Goal: Task Accomplishment & Management: Use online tool/utility

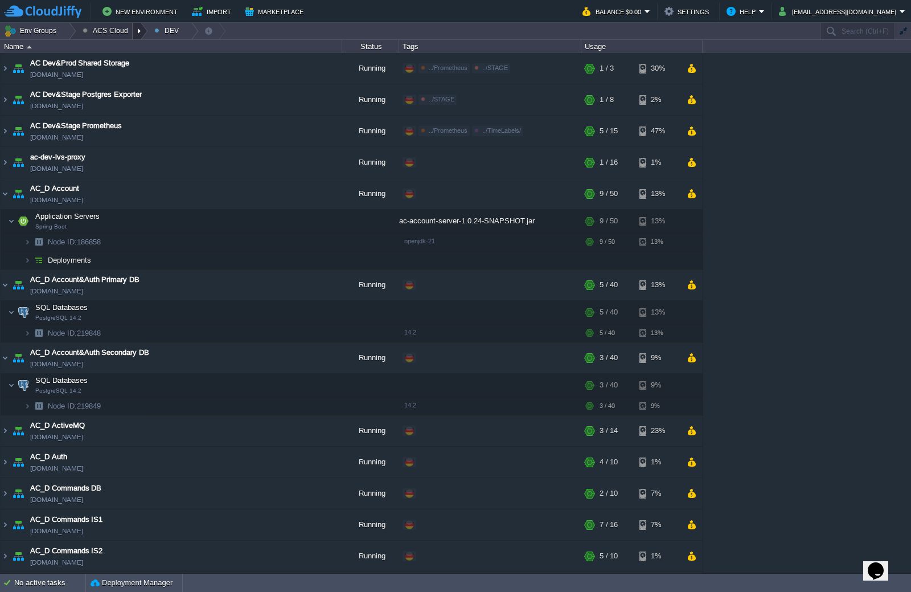
click at [135, 36] on div at bounding box center [140, 31] width 15 height 17
click at [112, 72] on span "STAGE" at bounding box center [104, 75] width 25 height 9
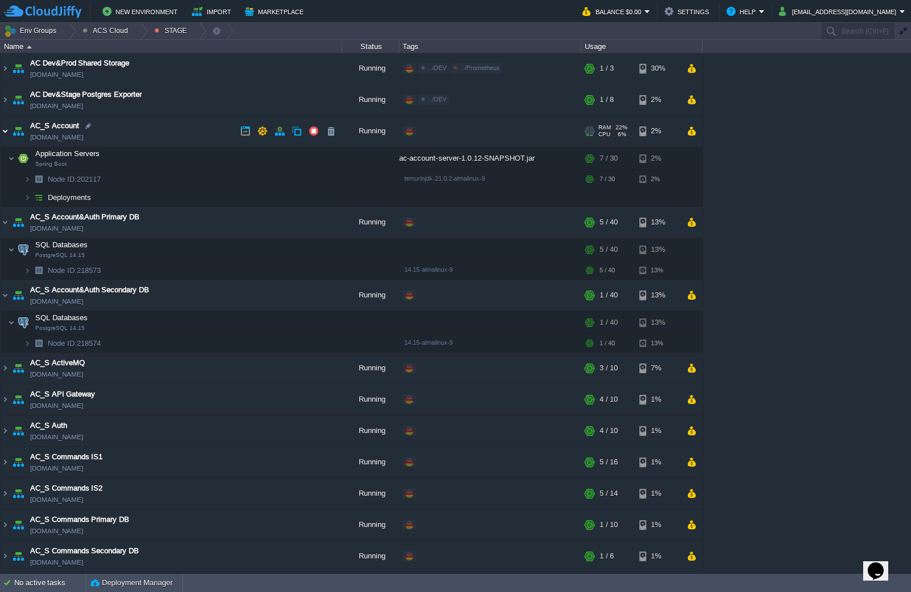
click at [5, 132] on img at bounding box center [5, 131] width 9 height 31
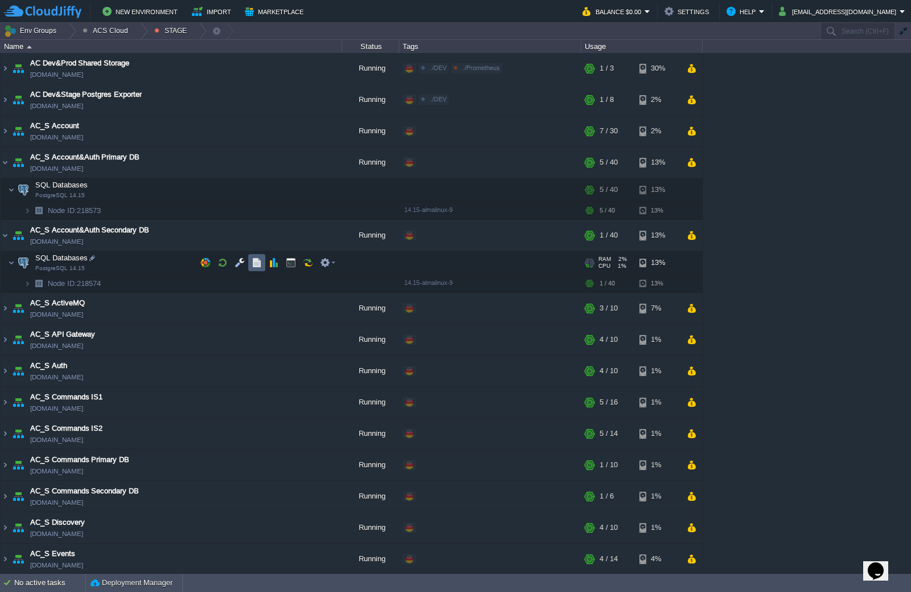
click at [260, 263] on button "button" at bounding box center [257, 262] width 10 height 10
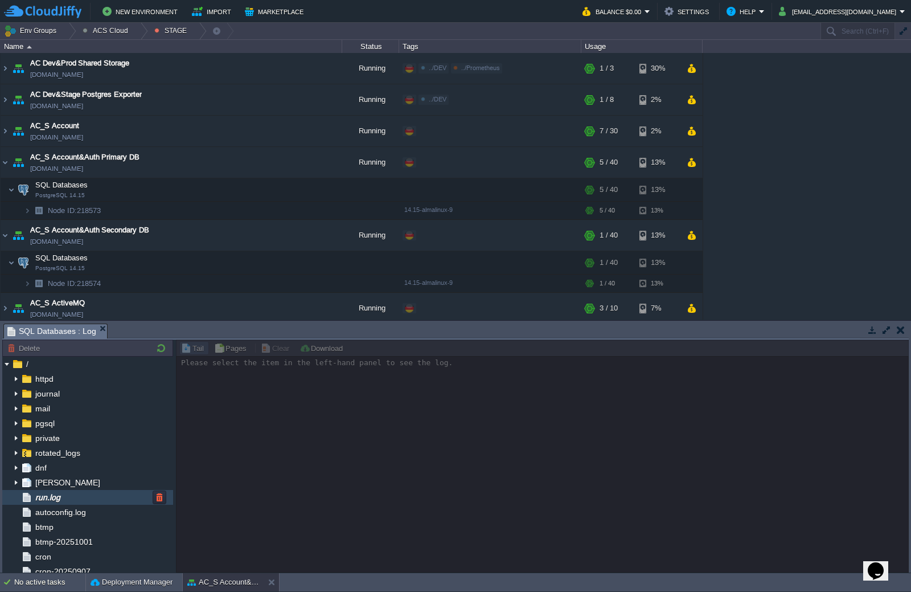
click at [61, 502] on span "run.log" at bounding box center [47, 497] width 29 height 10
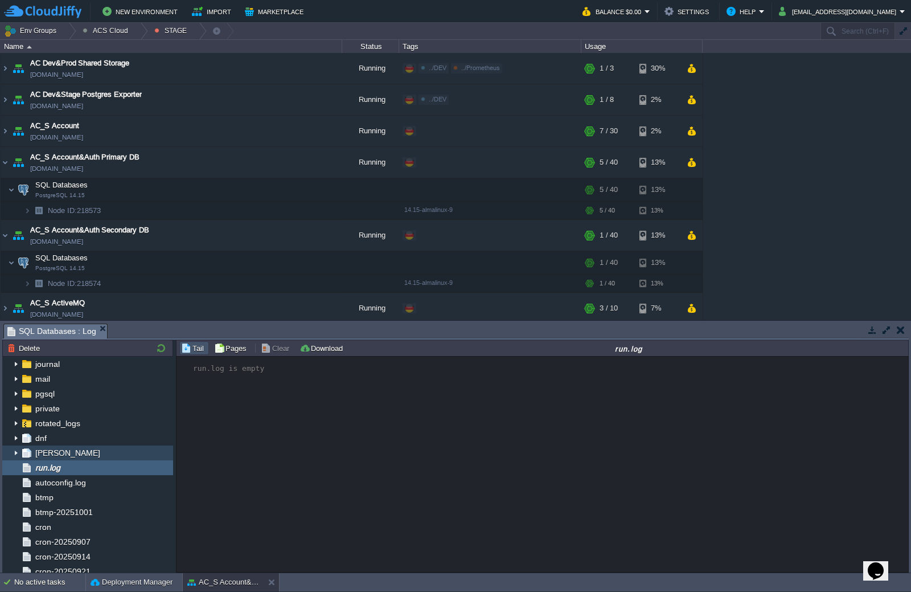
scroll to position [57, 0]
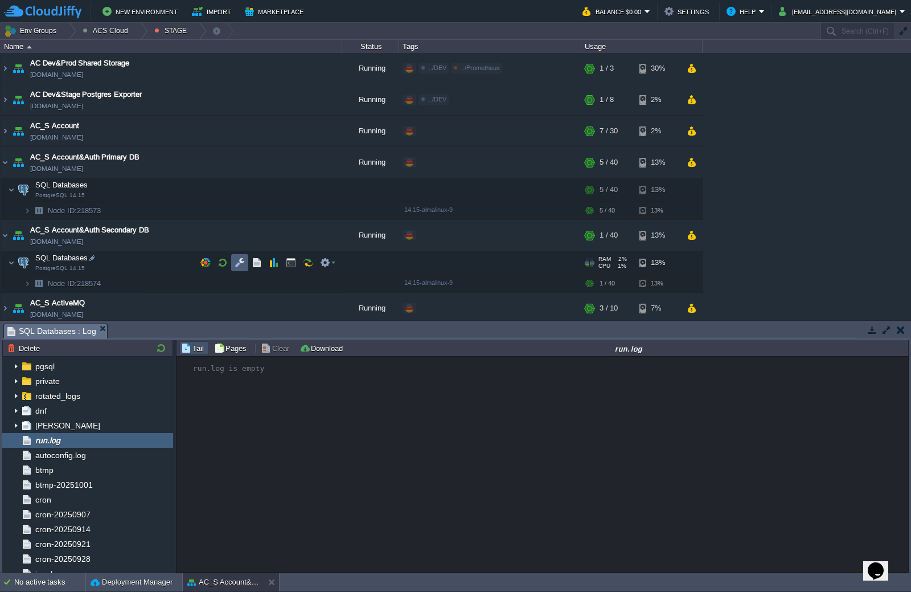
click at [243, 263] on button "button" at bounding box center [240, 262] width 10 height 10
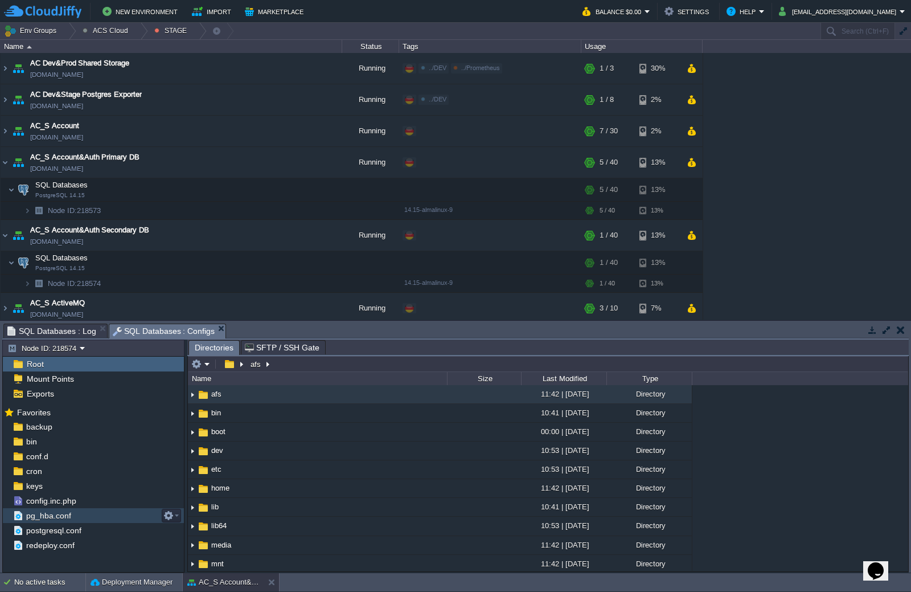
click at [68, 519] on span "pg_hba.conf" at bounding box center [48, 515] width 49 height 10
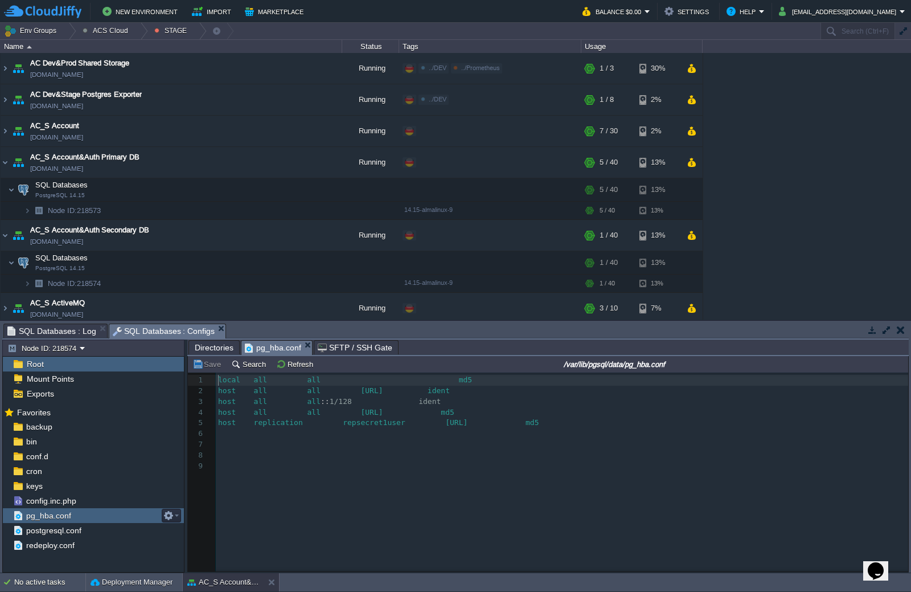
scroll to position [4, 0]
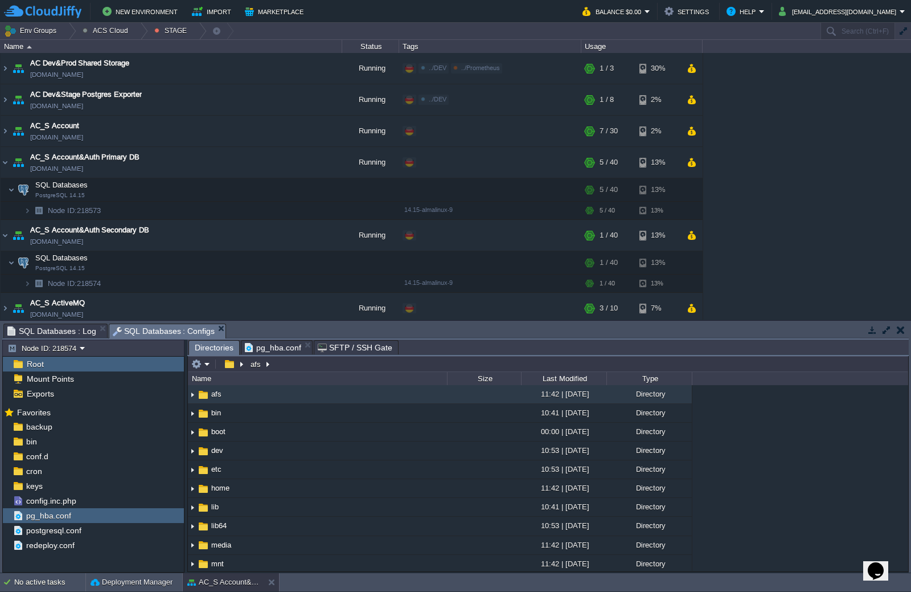
click at [212, 350] on span "Directories" at bounding box center [214, 348] width 39 height 14
click at [284, 349] on span "pg_hba.conf" at bounding box center [273, 348] width 56 height 14
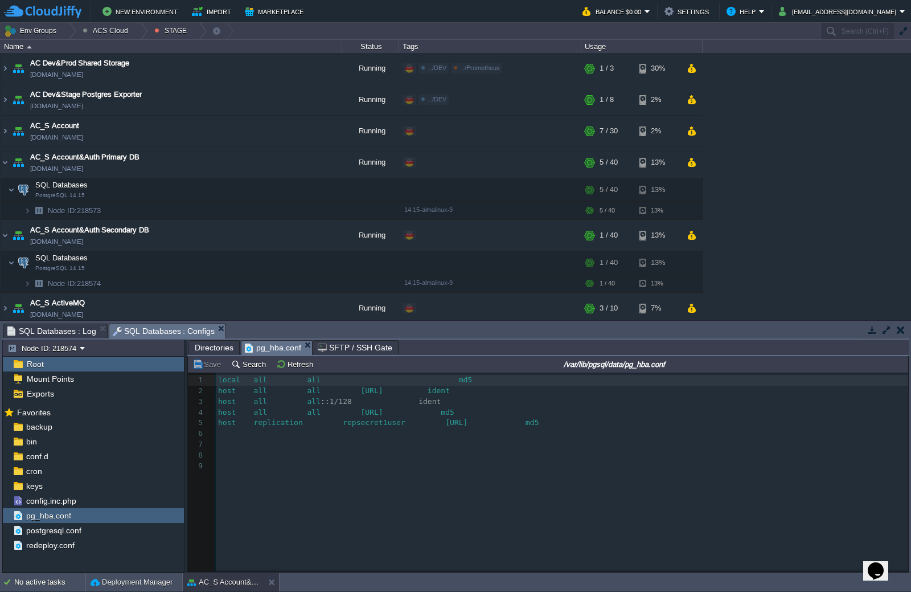
click at [596, 369] on input "/var/lib/pgsql/data/pg_hba.conf" at bounding box center [614, 364] width 584 height 14
click at [557, 364] on input "/var/lib/pgsql/data/pg_hba.conf" at bounding box center [614, 364] width 584 height 14
drag, startPoint x: 551, startPoint y: 365, endPoint x: 628, endPoint y: 365, distance: 76.9
click at [628, 365] on input "/var/lib/pgsql/data/pg_hba.conf" at bounding box center [614, 364] width 584 height 14
click at [229, 349] on span "Directories" at bounding box center [214, 348] width 39 height 14
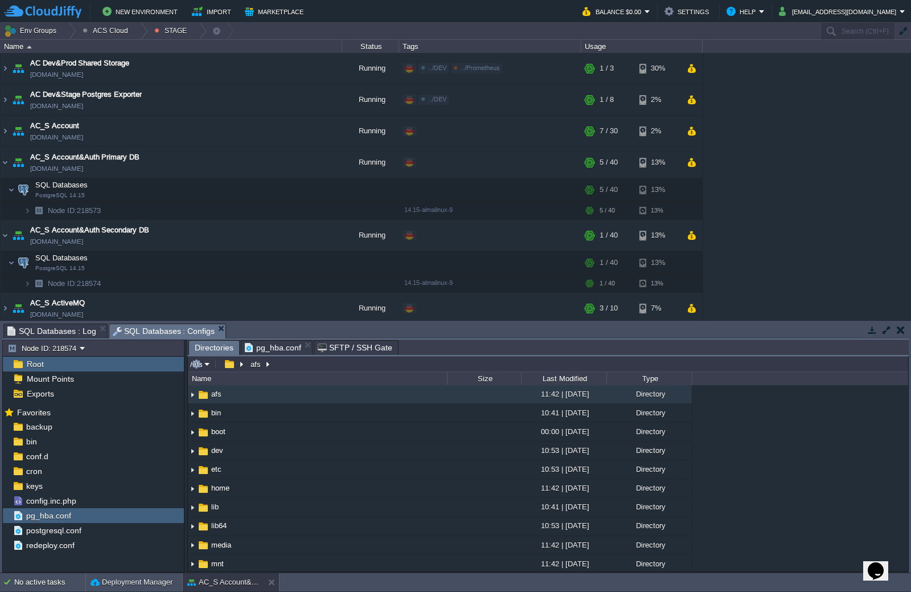
click at [304, 367] on input "/afs" at bounding box center [548, 364] width 721 height 16
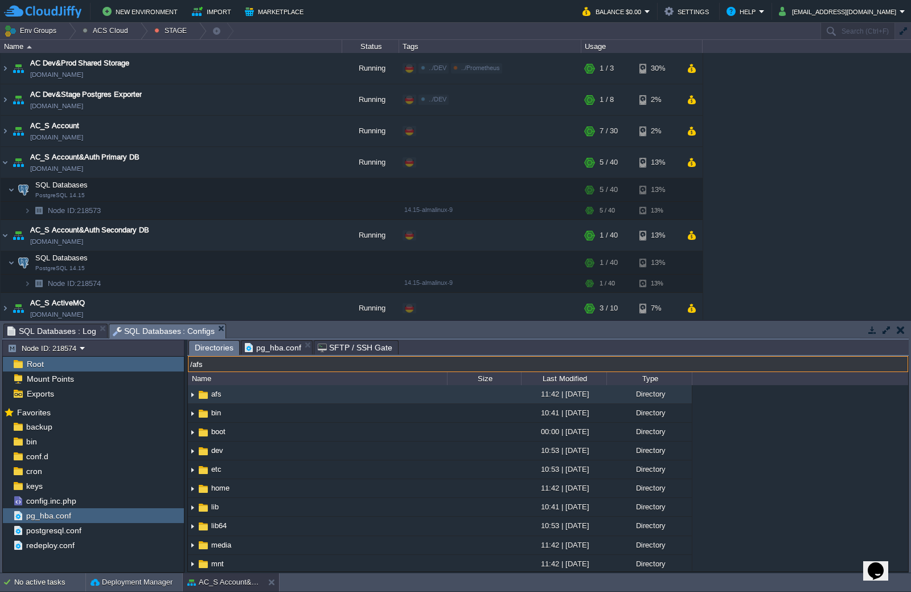
paste input "var/lib/pgsql/data/"
type input "/var/lib/pgsql/data/"
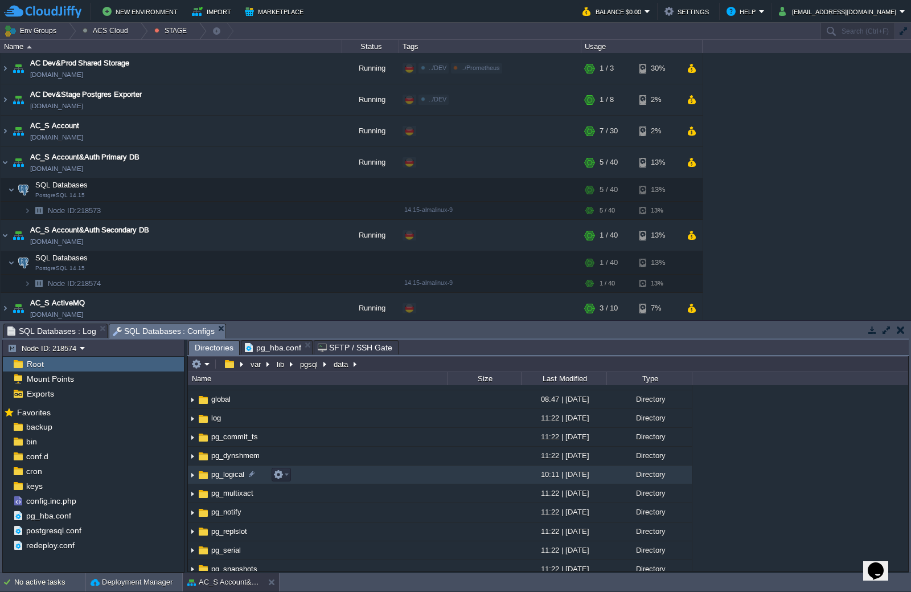
scroll to position [57, 0]
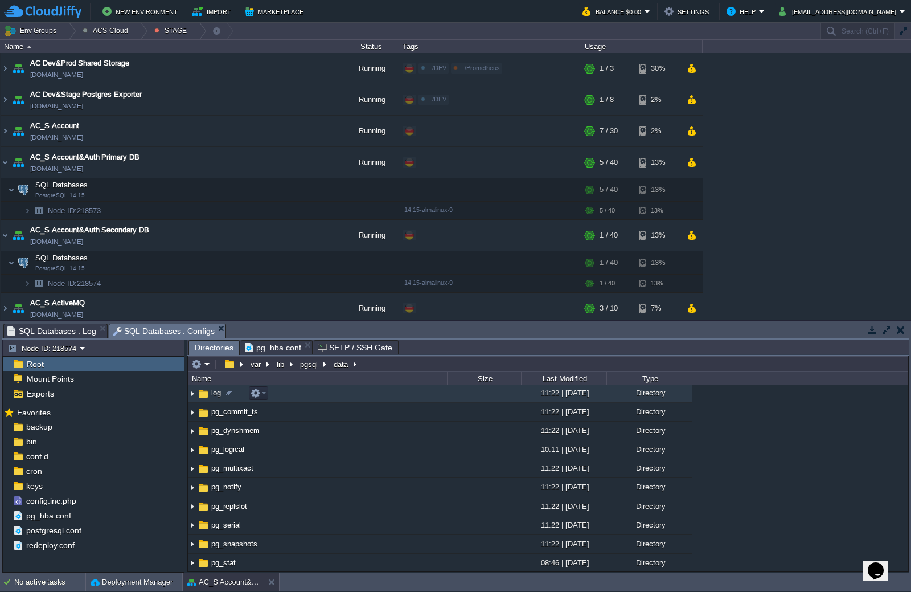
click at [192, 395] on img at bounding box center [192, 393] width 9 height 18
click at [211, 393] on span "log" at bounding box center [216, 393] width 13 height 10
click at [67, 332] on span "SQL Databases : Log" at bounding box center [51, 331] width 89 height 14
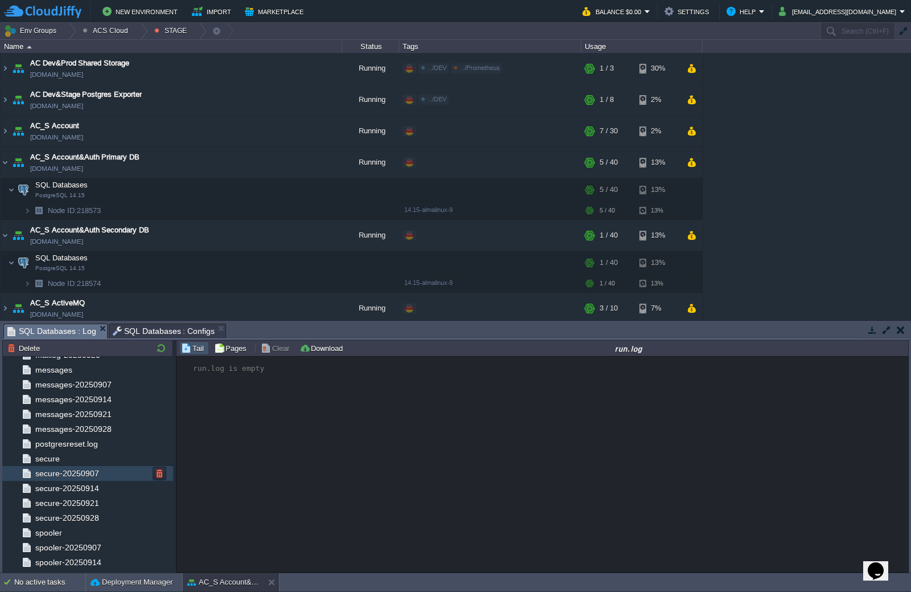
scroll to position [322, 0]
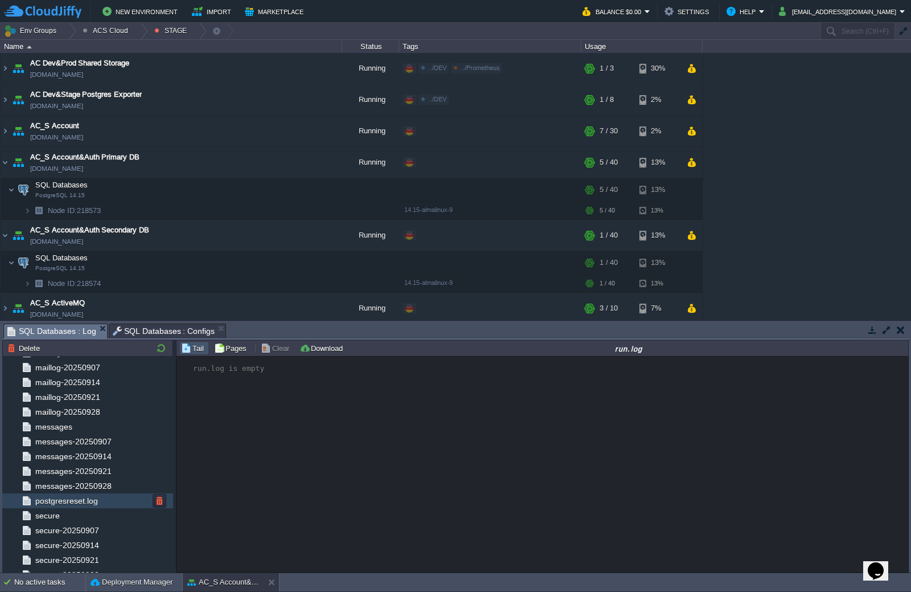
click at [79, 505] on span "postgresreset.log" at bounding box center [66, 501] width 67 height 10
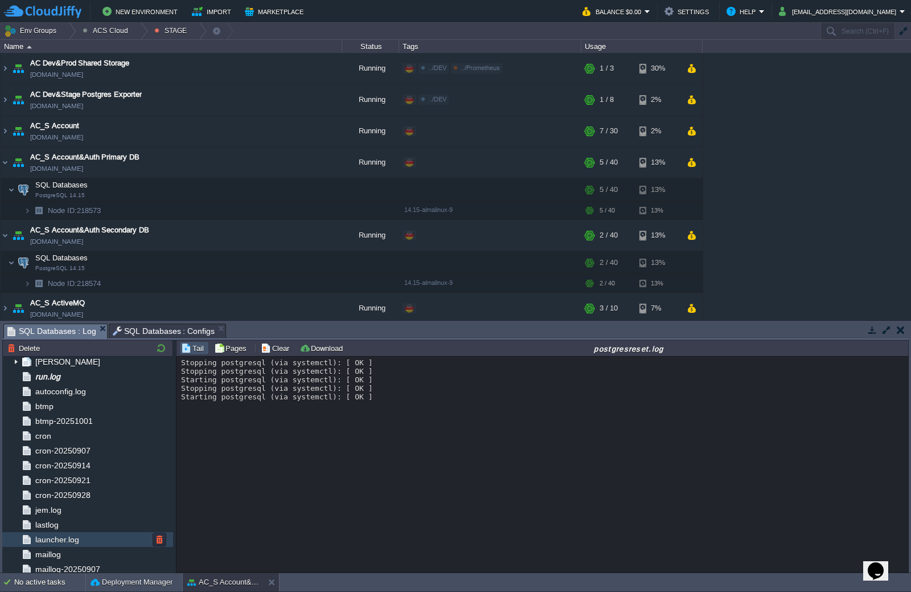
scroll to position [95, 0]
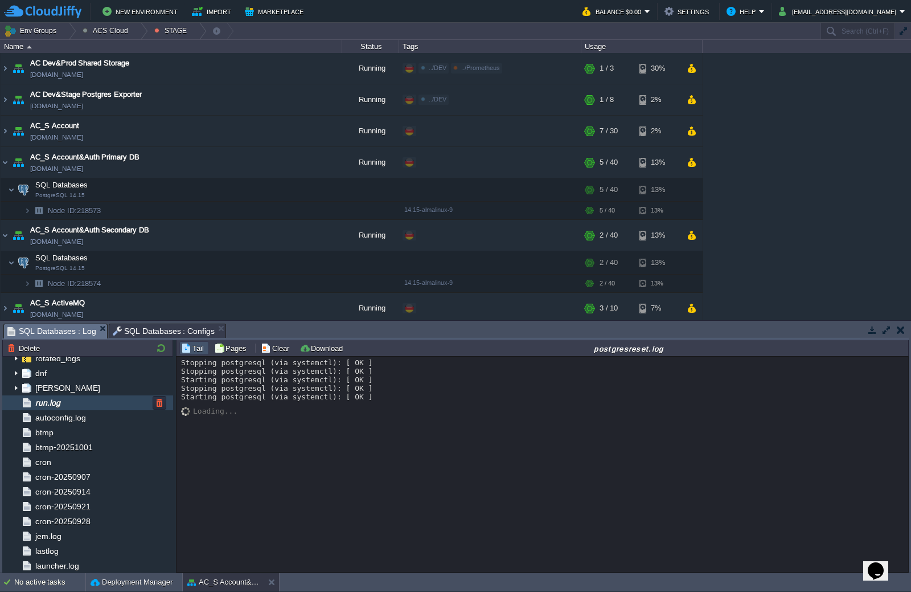
click at [62, 400] on span "run.log" at bounding box center [47, 403] width 29 height 10
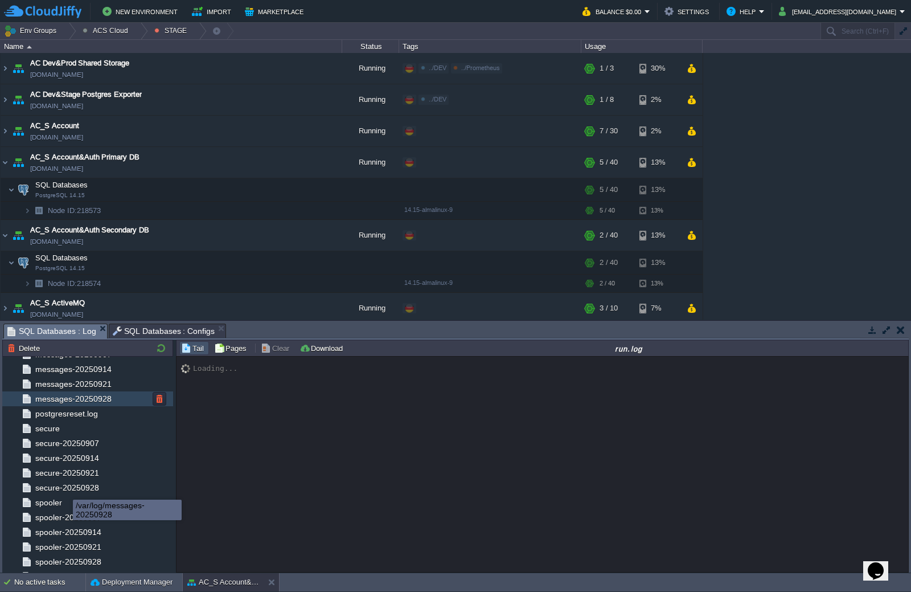
scroll to position [436, 0]
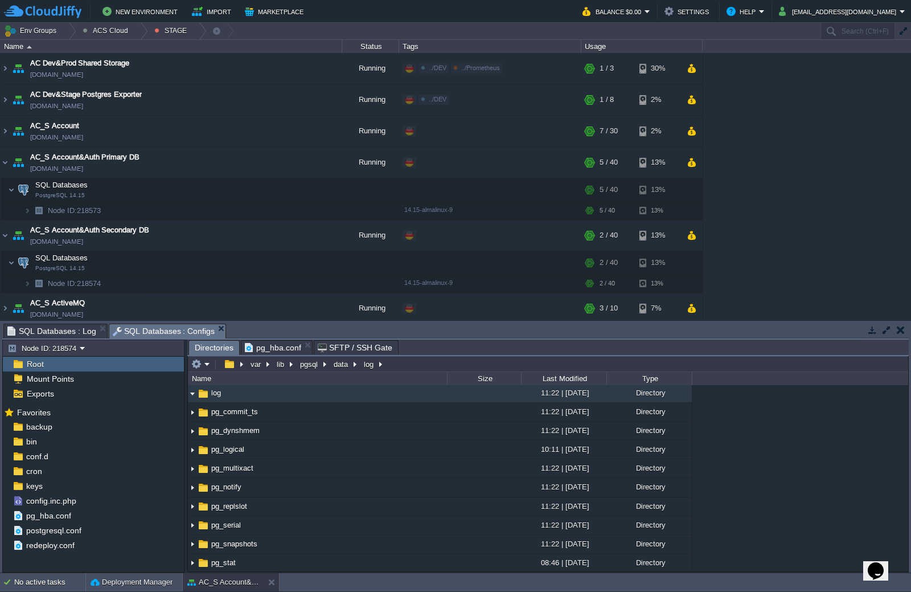
click at [147, 333] on span "SQL Databases : Configs" at bounding box center [164, 331] width 103 height 14
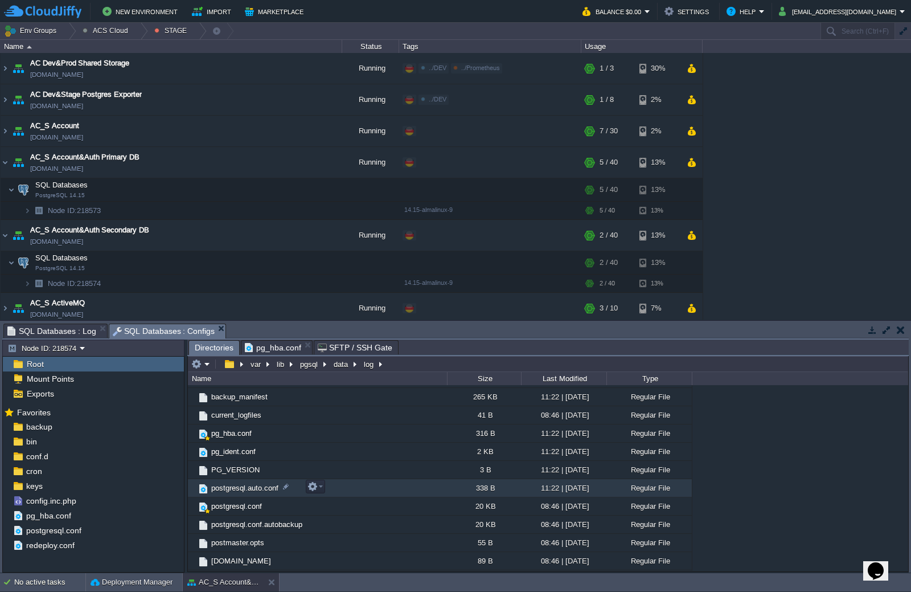
scroll to position [389, 0]
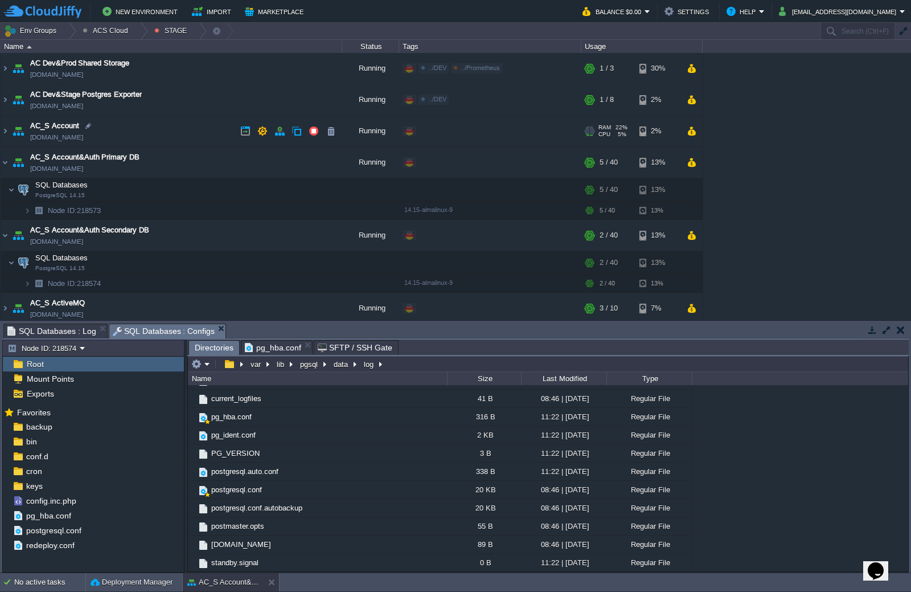
click at [12, 128] on img at bounding box center [18, 131] width 16 height 31
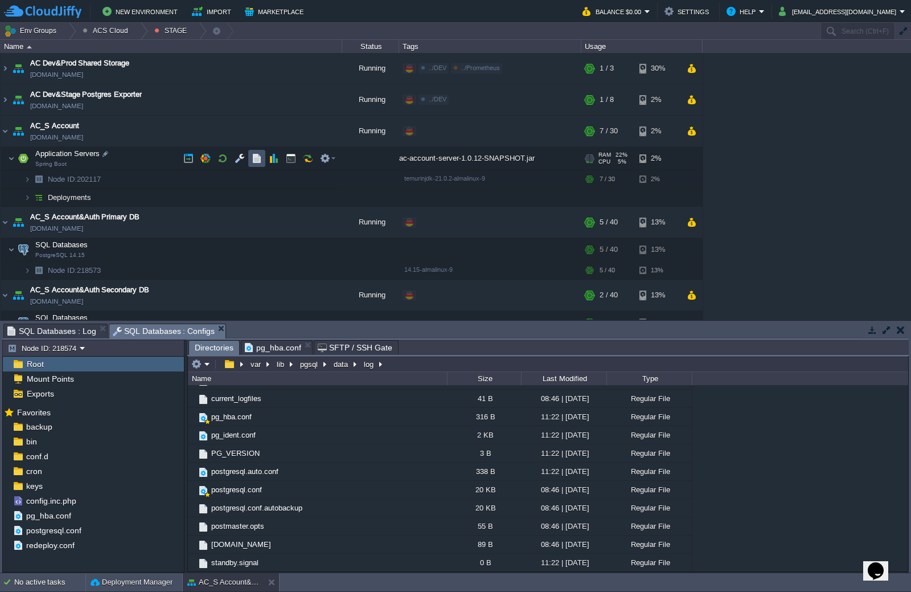
click at [259, 157] on button "button" at bounding box center [257, 158] width 10 height 10
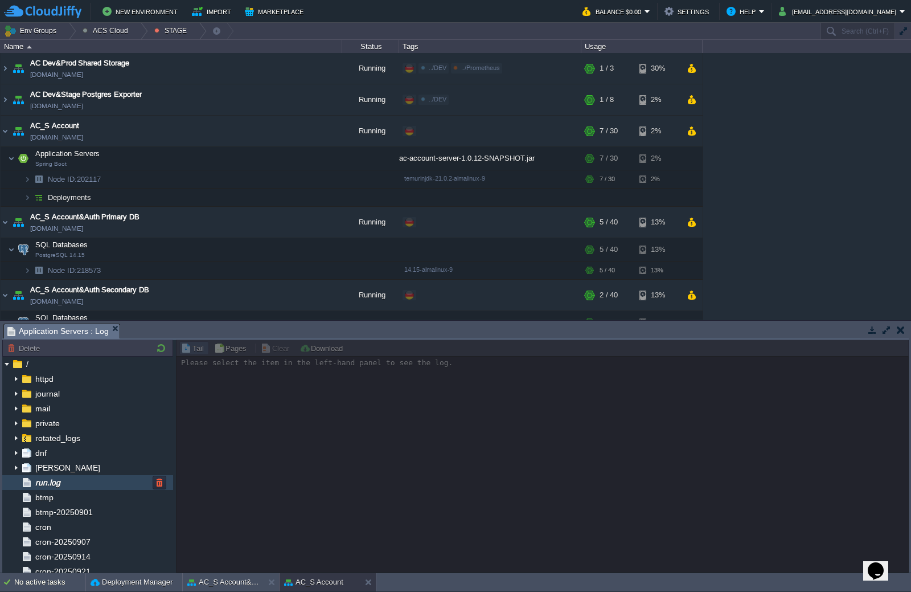
click at [54, 482] on span "run.log" at bounding box center [47, 482] width 29 height 10
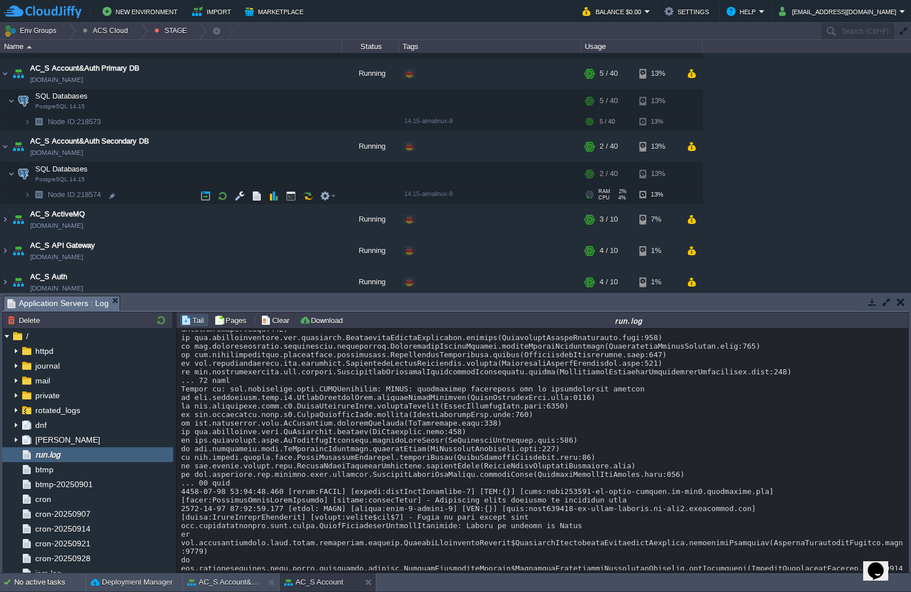
scroll to position [171, 0]
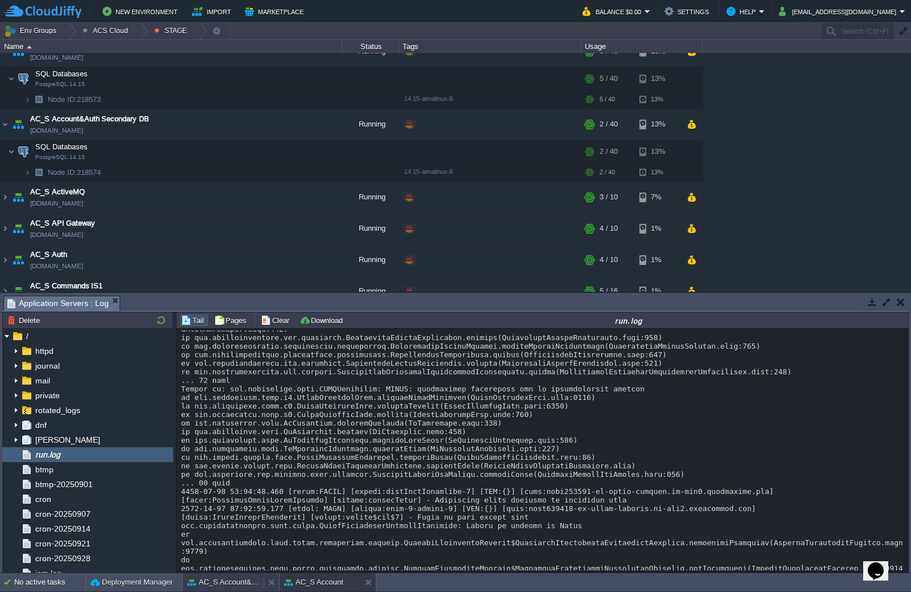
click at [212, 583] on button "AC_S Account&Auth Secondary DB" at bounding box center [223, 581] width 72 height 11
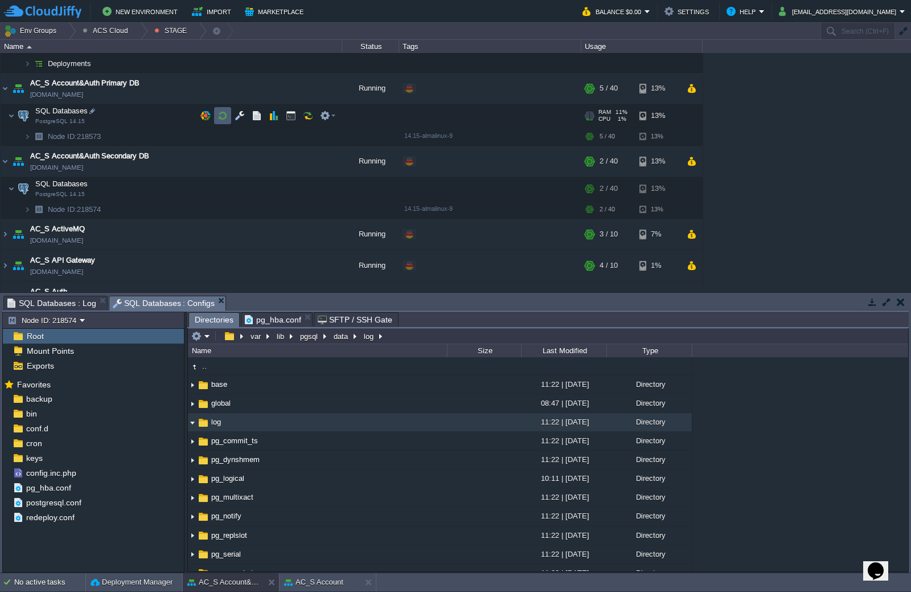
scroll to position [114, 0]
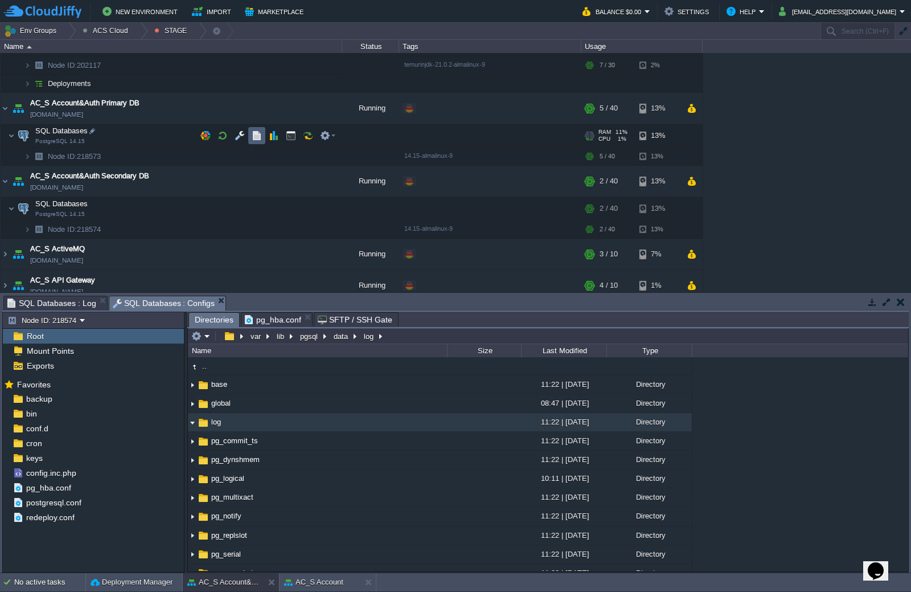
click at [258, 134] on button "button" at bounding box center [257, 135] width 10 height 10
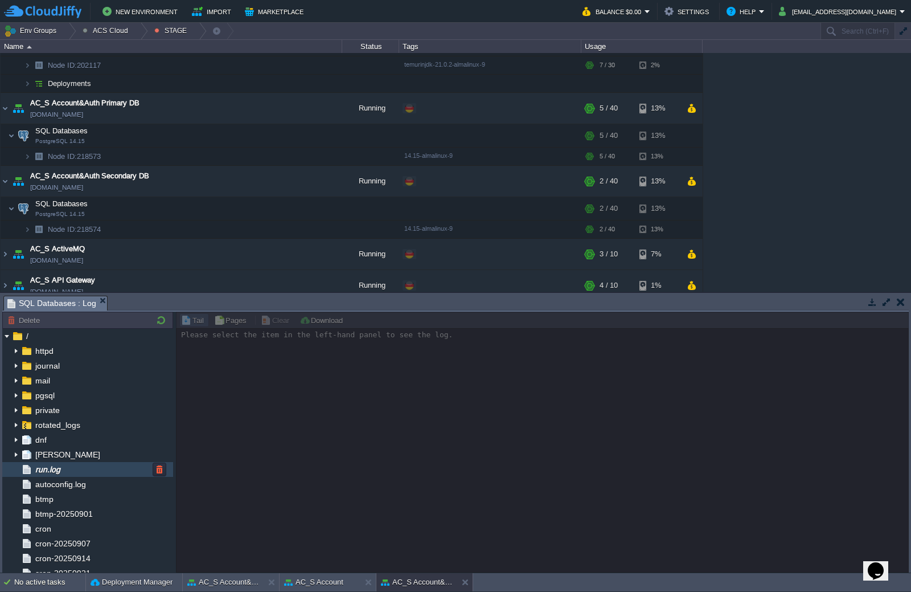
click at [54, 474] on span "run.log" at bounding box center [47, 469] width 29 height 10
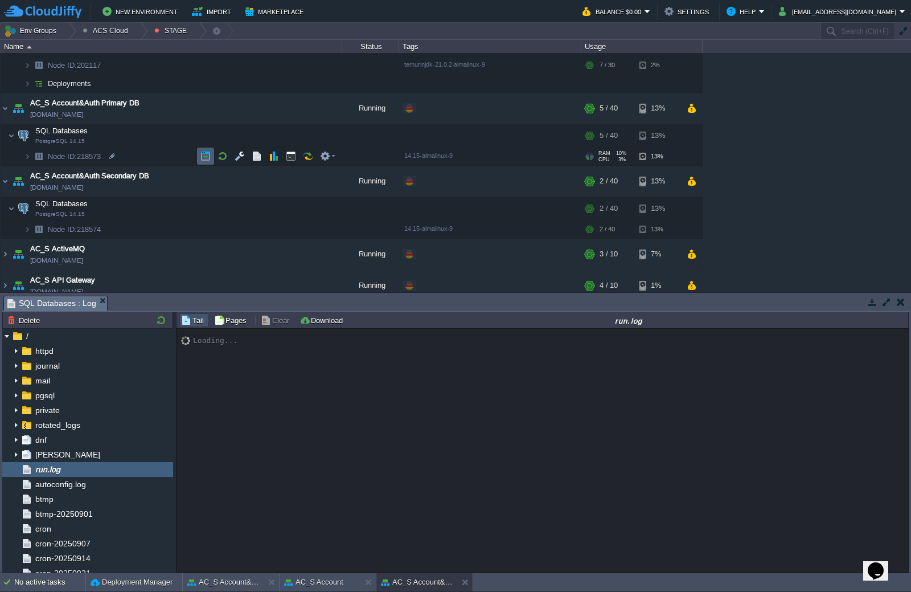
click at [205, 157] on button "button" at bounding box center [205, 156] width 10 height 10
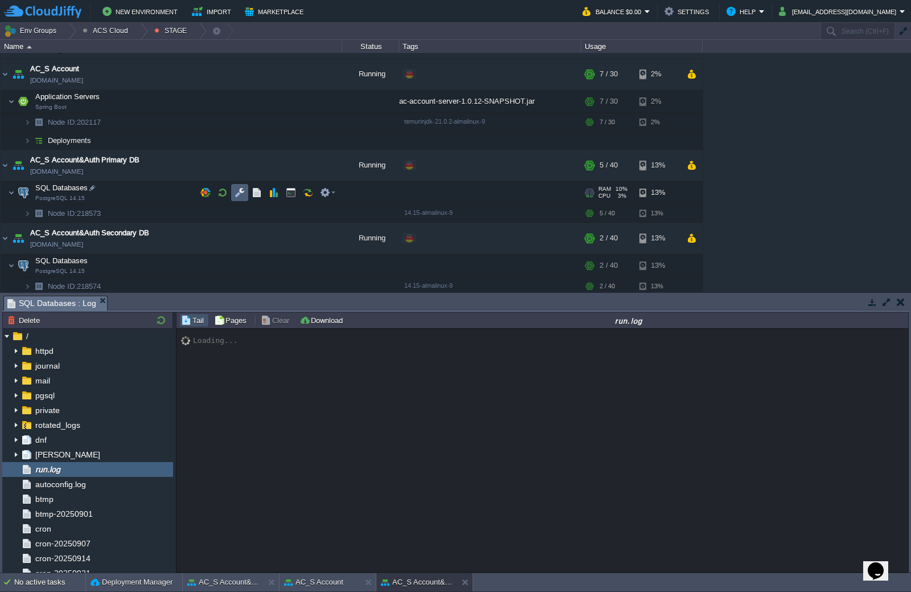
click at [235, 196] on button "button" at bounding box center [240, 192] width 10 height 10
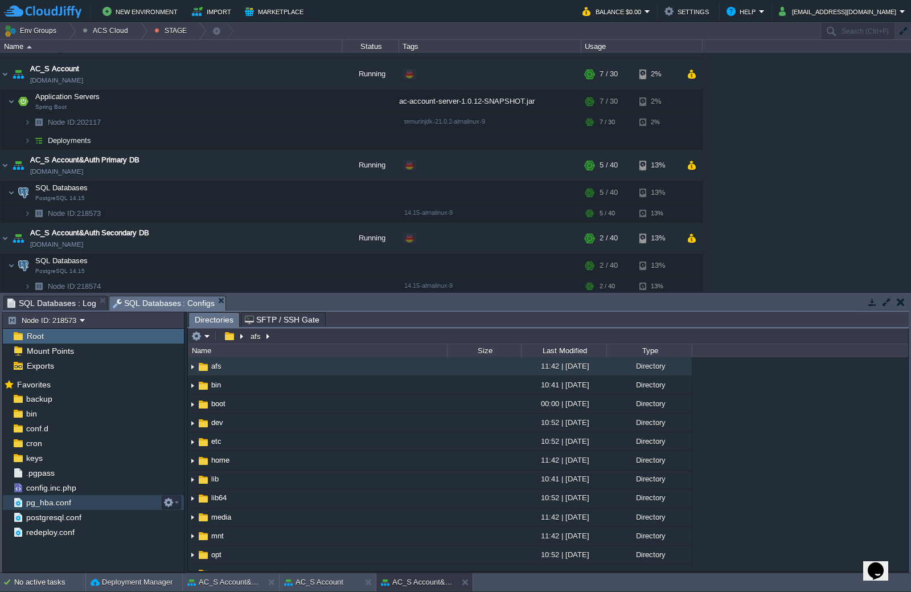
click at [63, 500] on span "pg_hba.conf" at bounding box center [48, 502] width 49 height 10
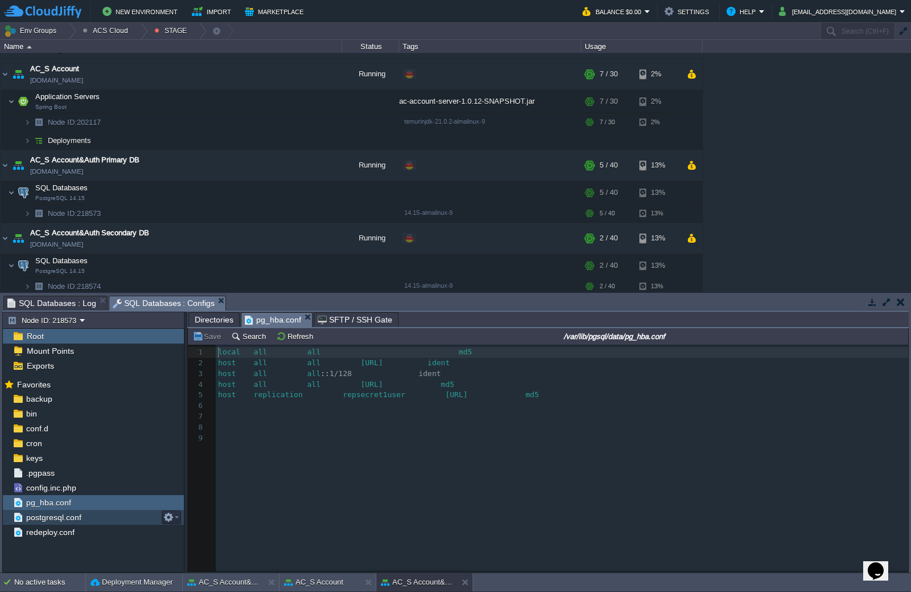
scroll to position [4, 0]
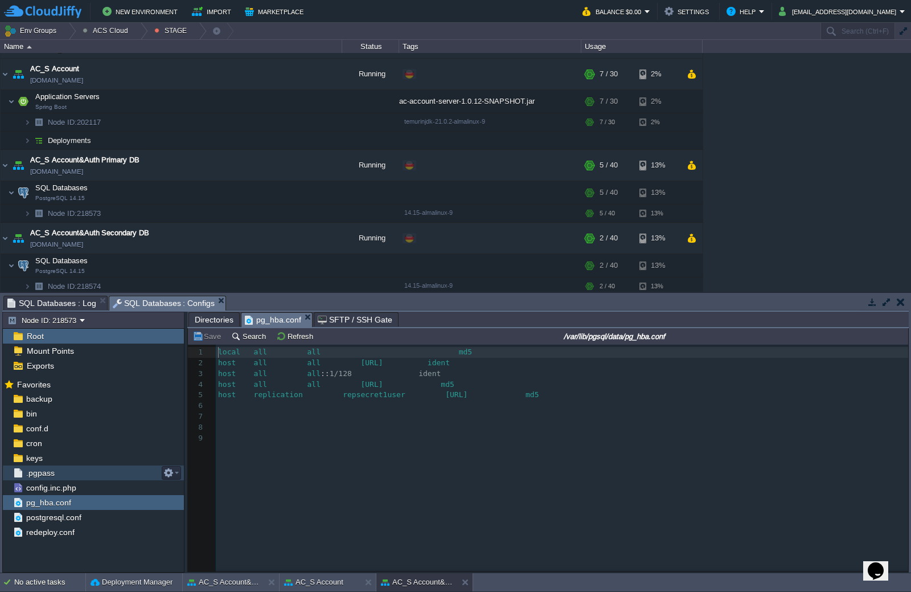
click at [69, 478] on div ".pgpass" at bounding box center [93, 472] width 181 height 15
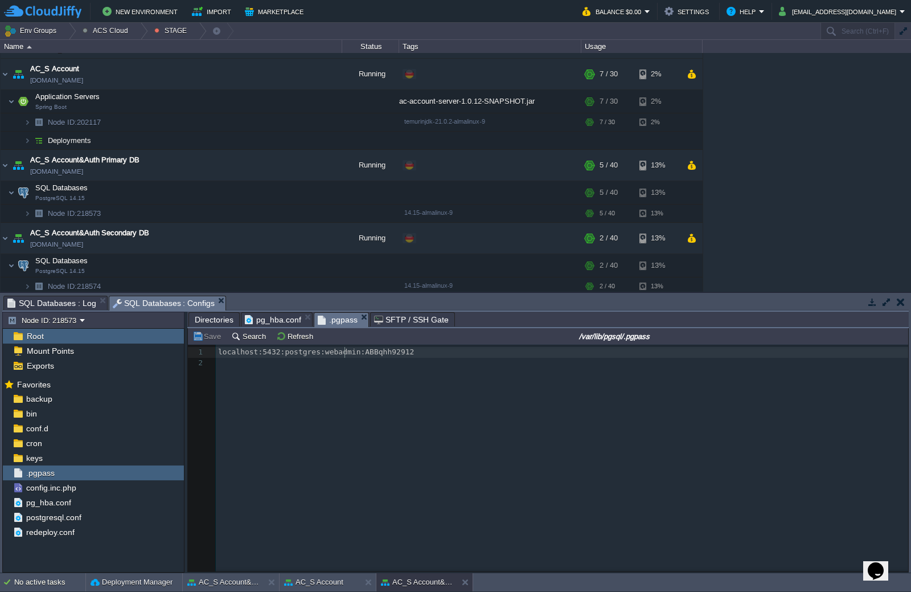
click at [343, 354] on span "localhost:5432:postgres:webadmin:ABBqhh92912" at bounding box center [316, 351] width 196 height 9
click at [337, 353] on div "2 1 localhost:5432:postgres:webadmin:ABBqhh92912 2 ​" at bounding box center [564, 358] width 697 height 22
type textarea "webadmin"
type textarea "ABBqhh92912"
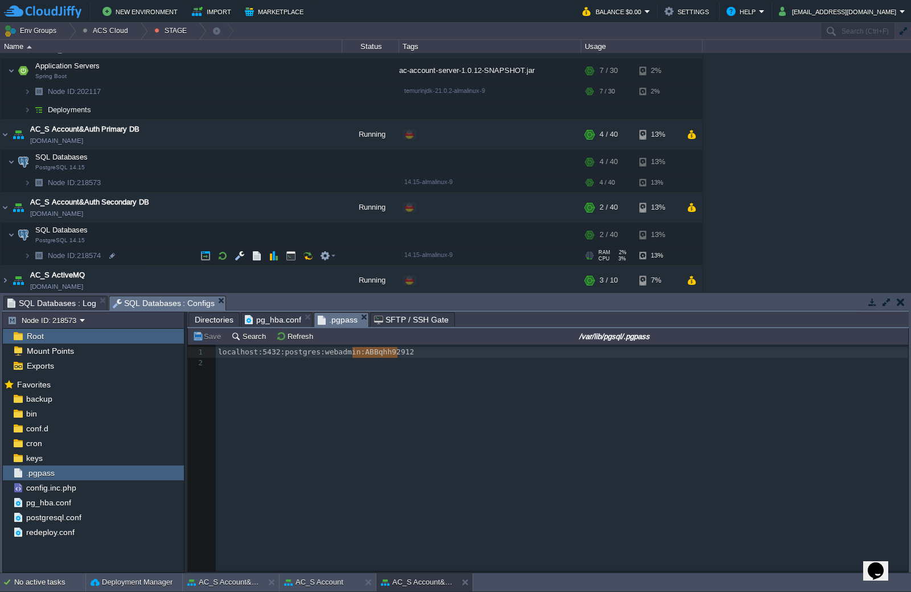
scroll to position [114, 0]
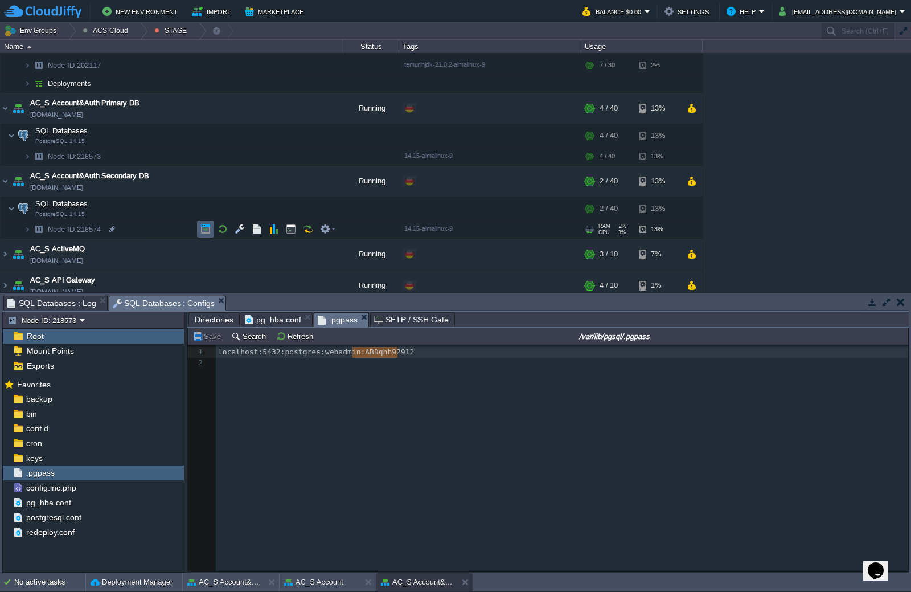
click at [206, 227] on button "button" at bounding box center [205, 229] width 10 height 10
type textarea "webadmin"
type textarea "ABBqhh92912"
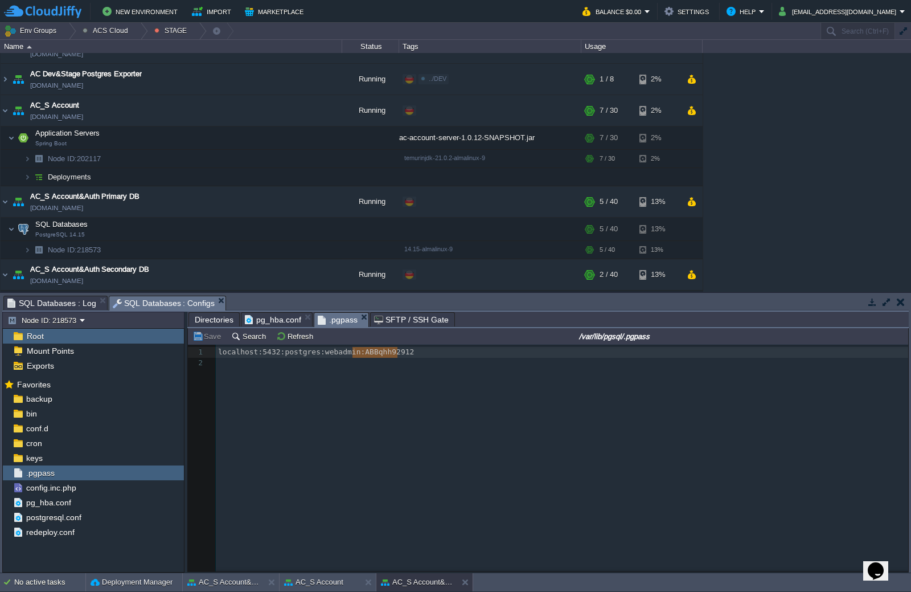
scroll to position [0, 0]
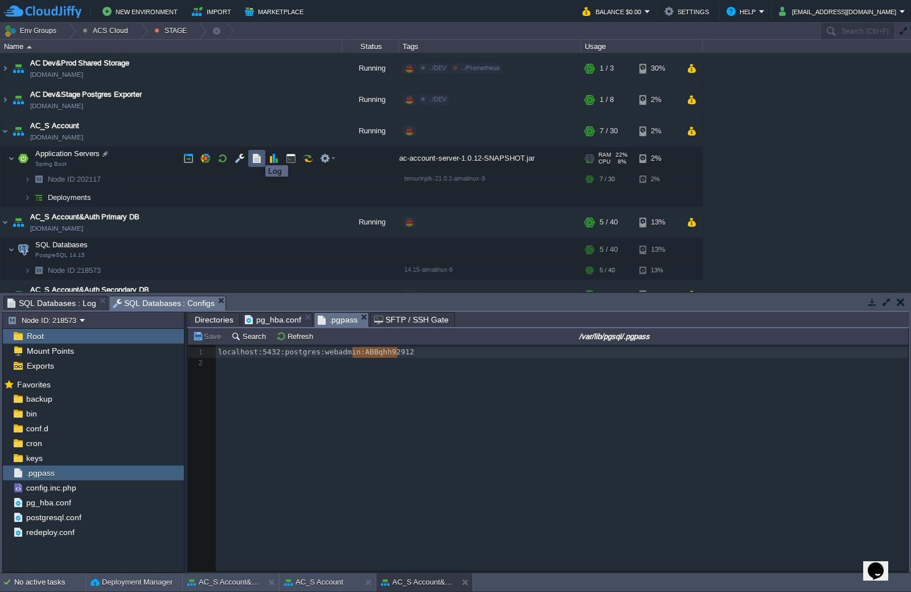
click at [257, 155] on button "button" at bounding box center [257, 158] width 10 height 10
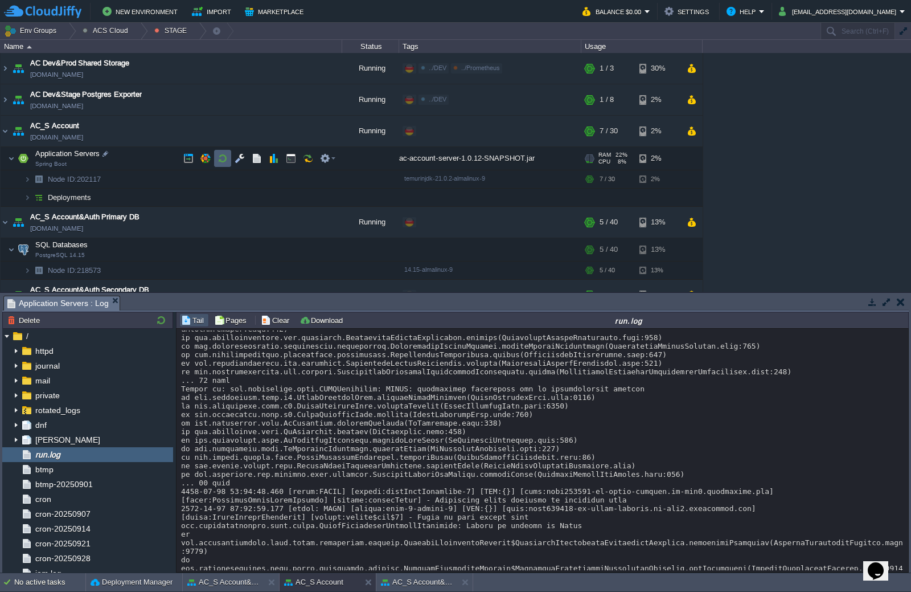
click at [225, 159] on button "button" at bounding box center [223, 158] width 10 height 10
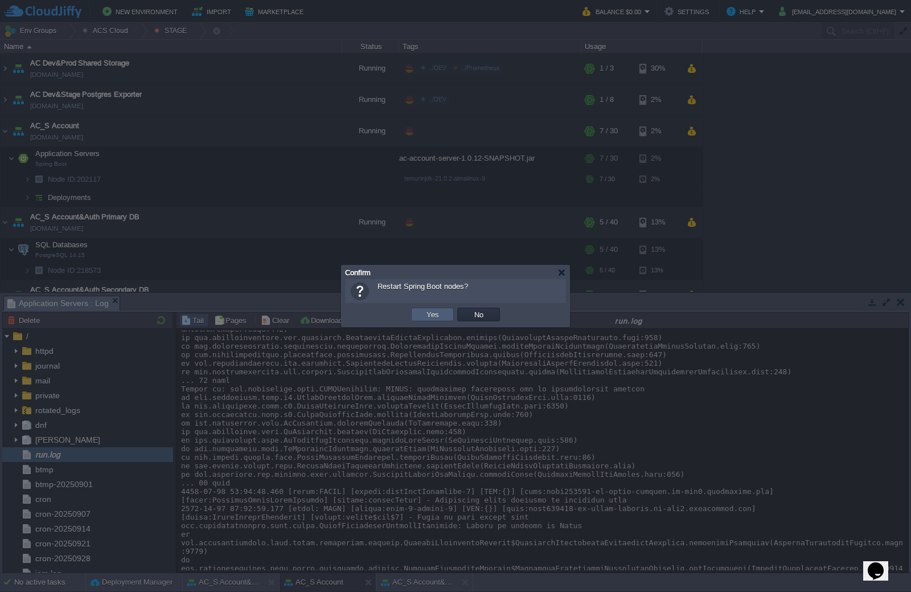
click at [427, 317] on button "Yes" at bounding box center [432, 314] width 19 height 10
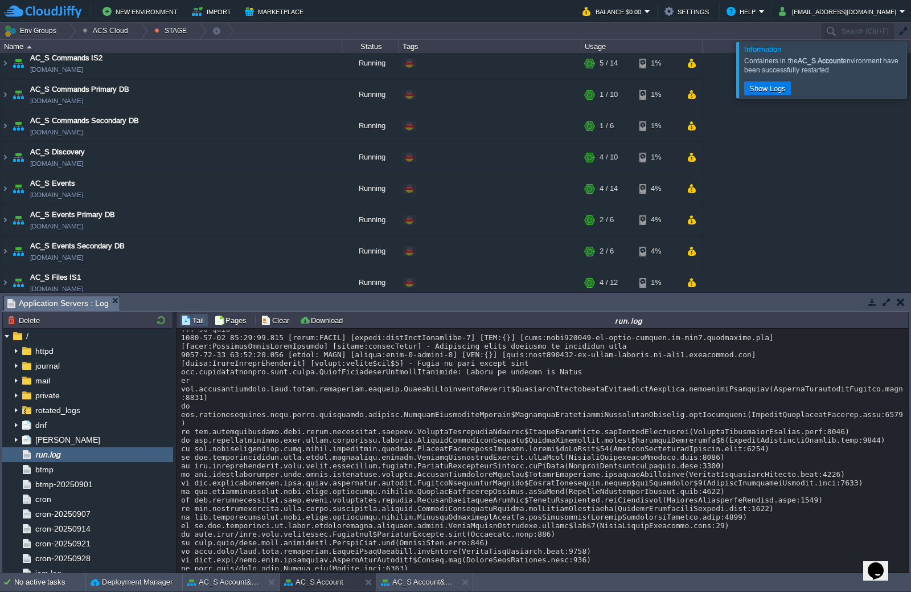
scroll to position [456, 0]
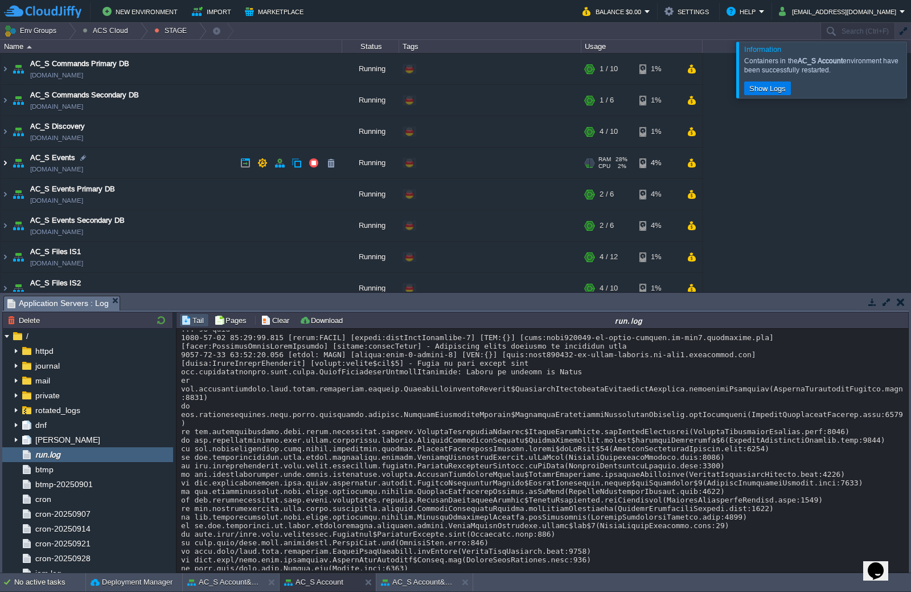
drag, startPoint x: 9, startPoint y: 163, endPoint x: 66, endPoint y: 169, distance: 57.3
click at [9, 163] on img at bounding box center [5, 163] width 9 height 31
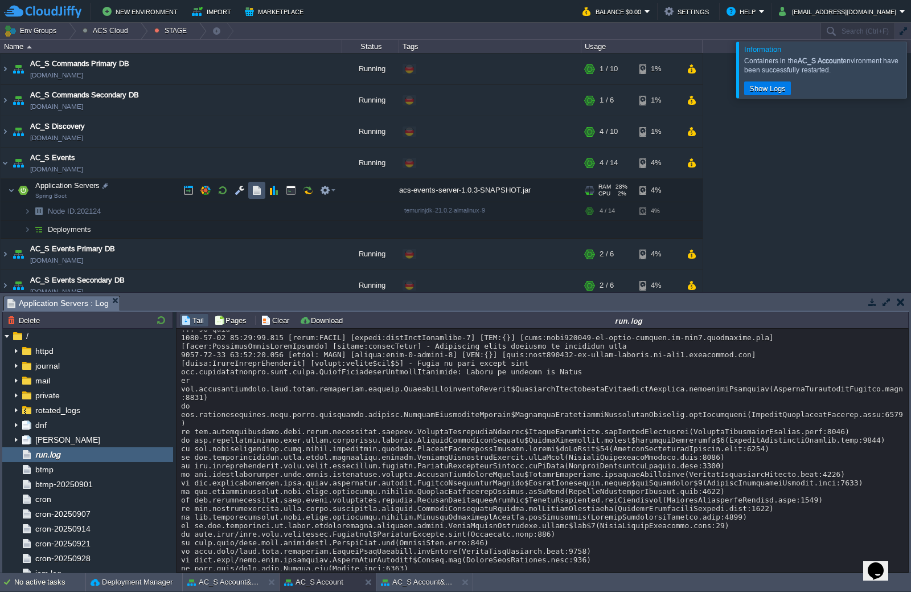
click at [253, 190] on button "button" at bounding box center [257, 190] width 10 height 10
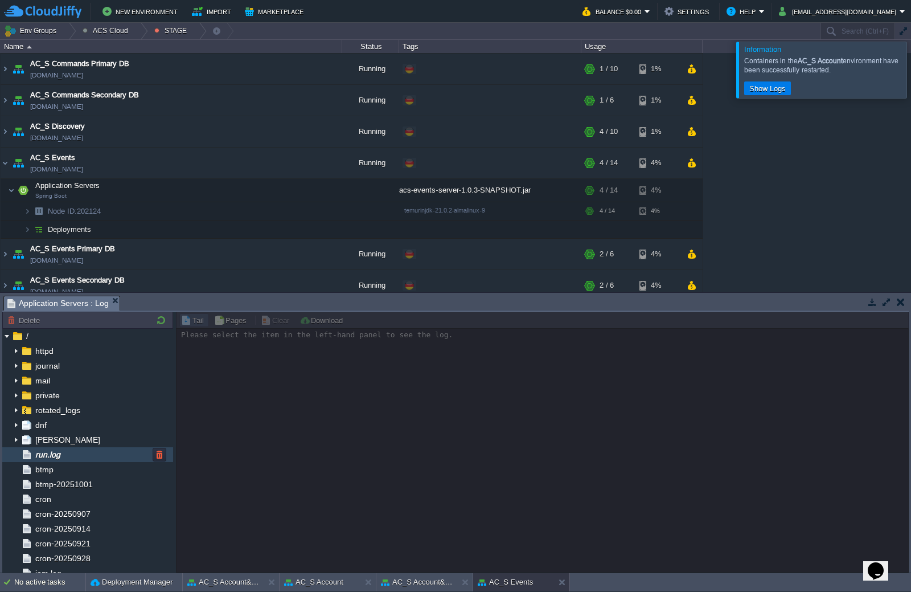
click at [93, 458] on div "run.log" at bounding box center [87, 454] width 171 height 15
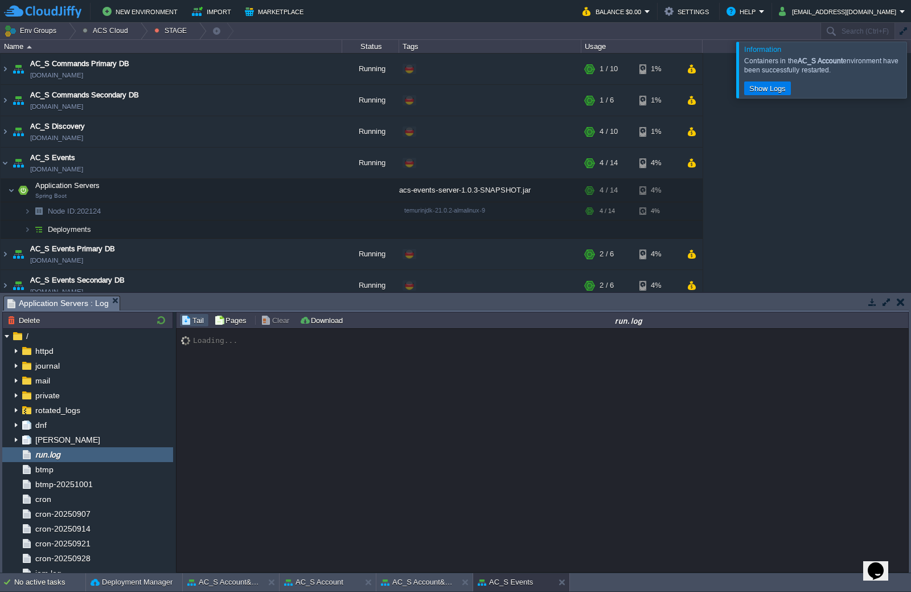
click at [911, 63] on div at bounding box center [925, 70] width 0 height 56
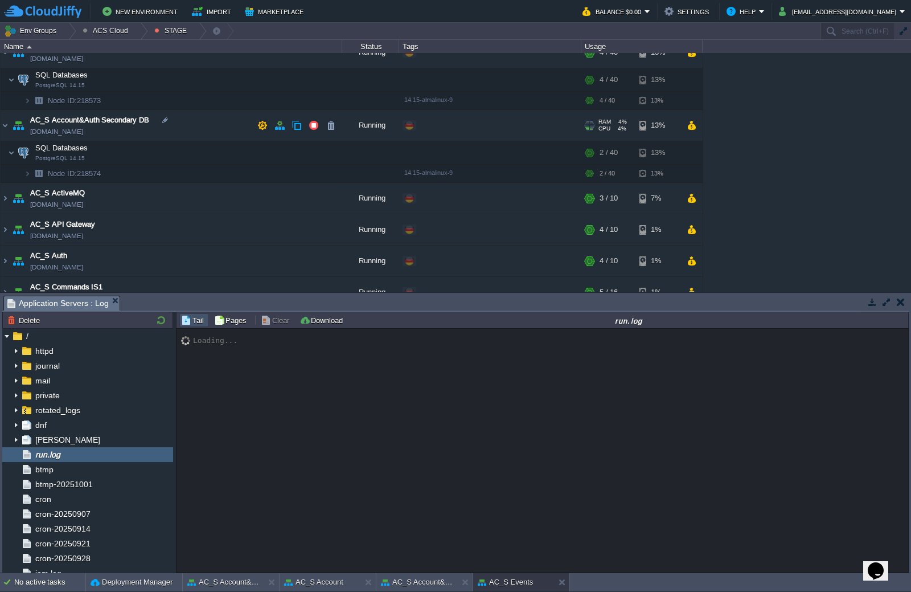
scroll to position [171, 0]
click at [416, 583] on button "AC_S Account&Auth Primary DB" at bounding box center [417, 581] width 72 height 11
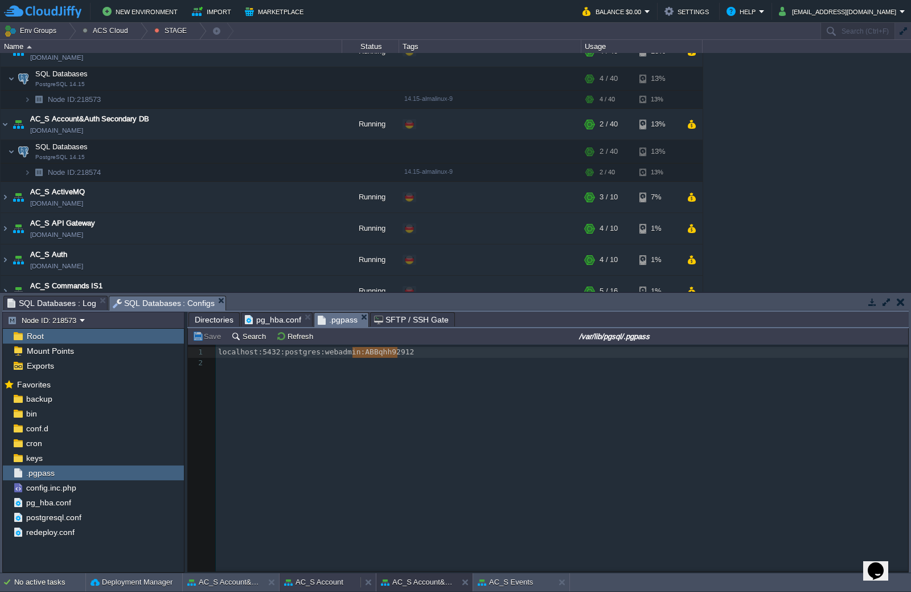
click at [322, 586] on button "AC_S Account" at bounding box center [313, 581] width 59 height 11
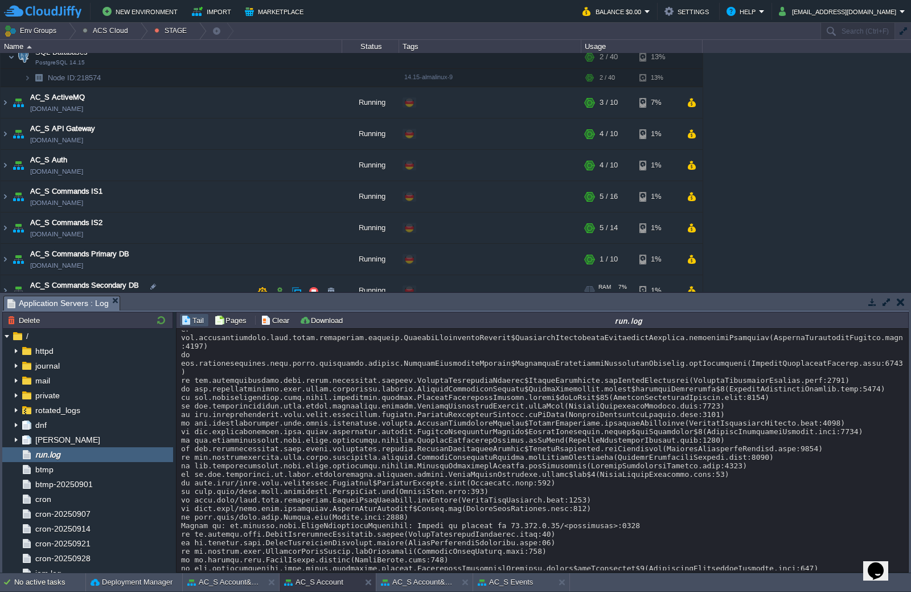
scroll to position [285, 0]
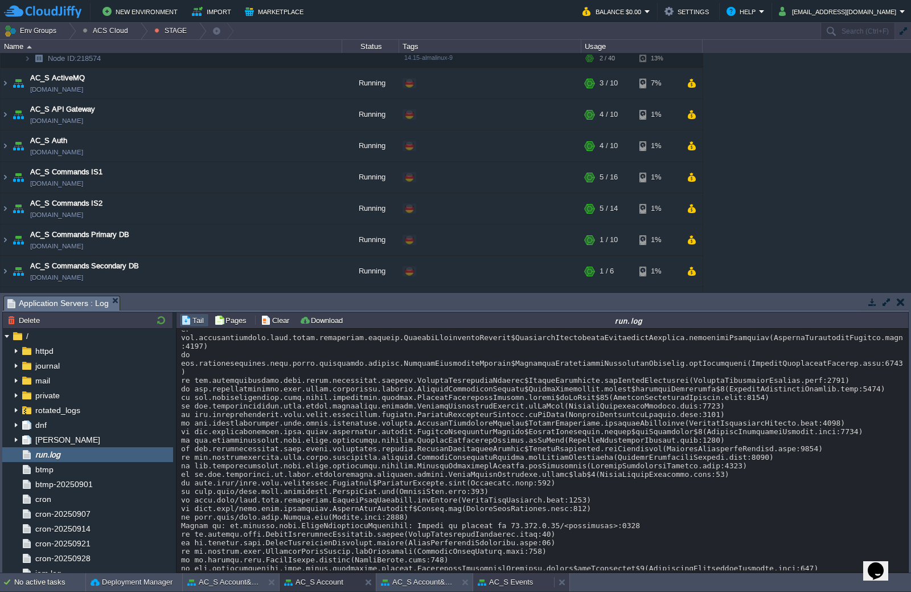
click at [511, 585] on button "AC_S Events" at bounding box center [505, 581] width 55 height 11
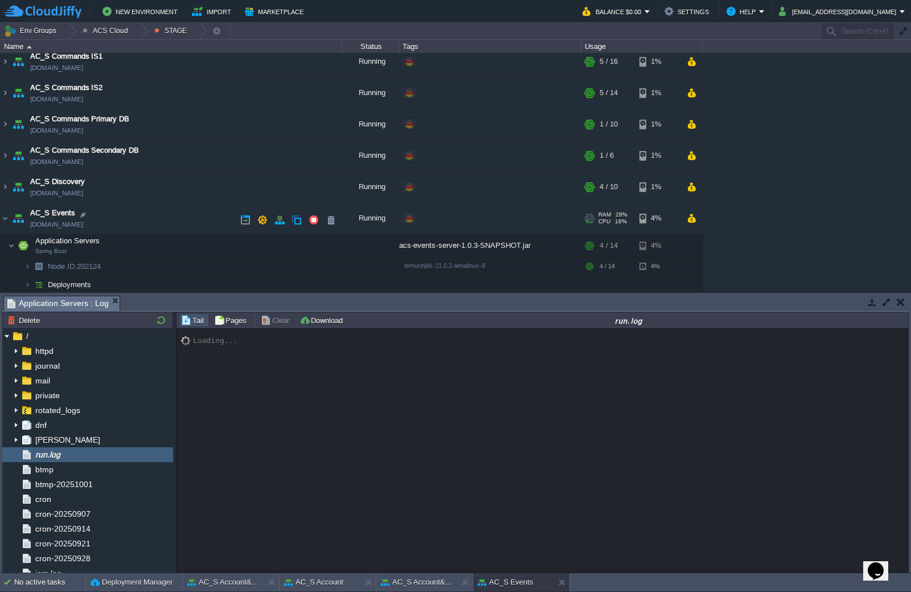
scroll to position [456, 0]
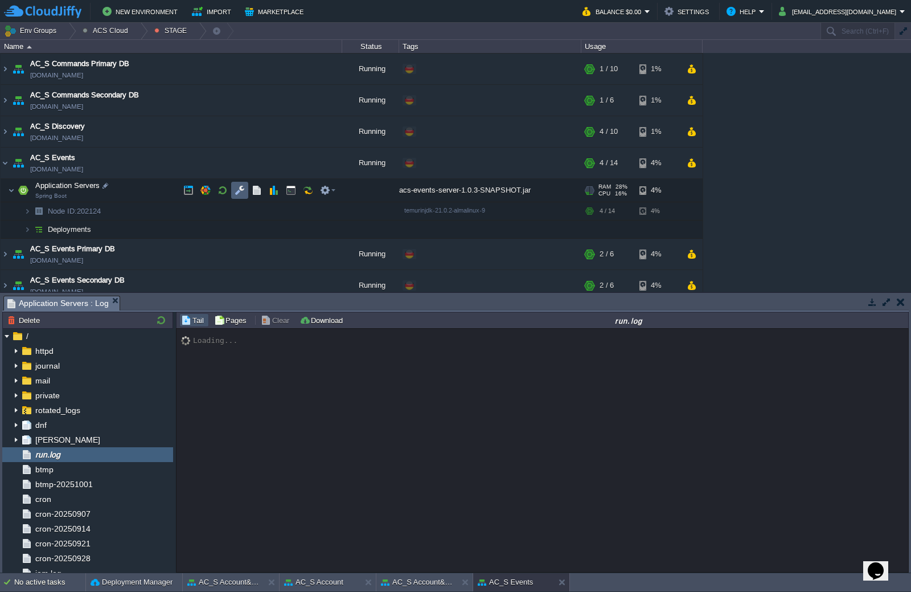
click at [241, 187] on button "button" at bounding box center [240, 190] width 10 height 10
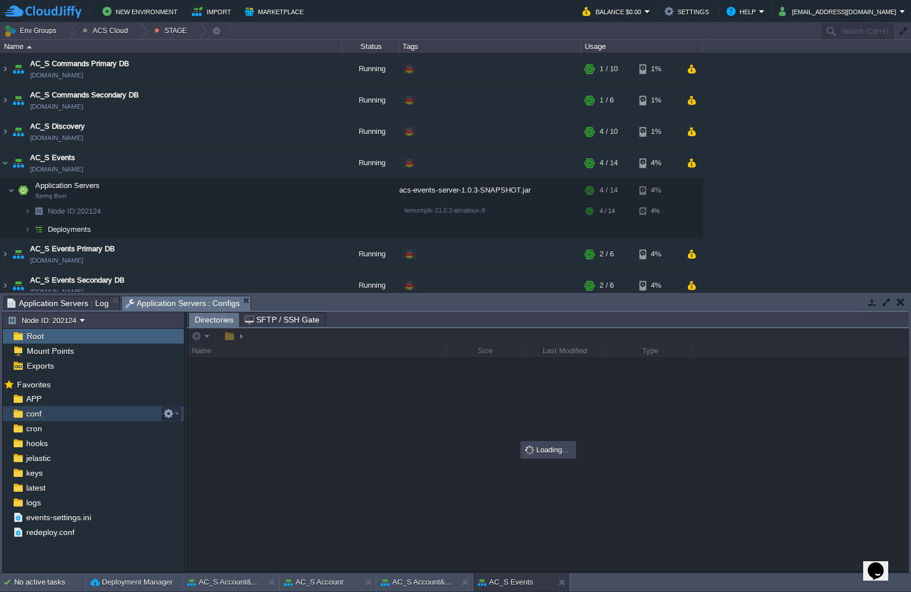
click at [58, 417] on div "conf" at bounding box center [93, 413] width 181 height 15
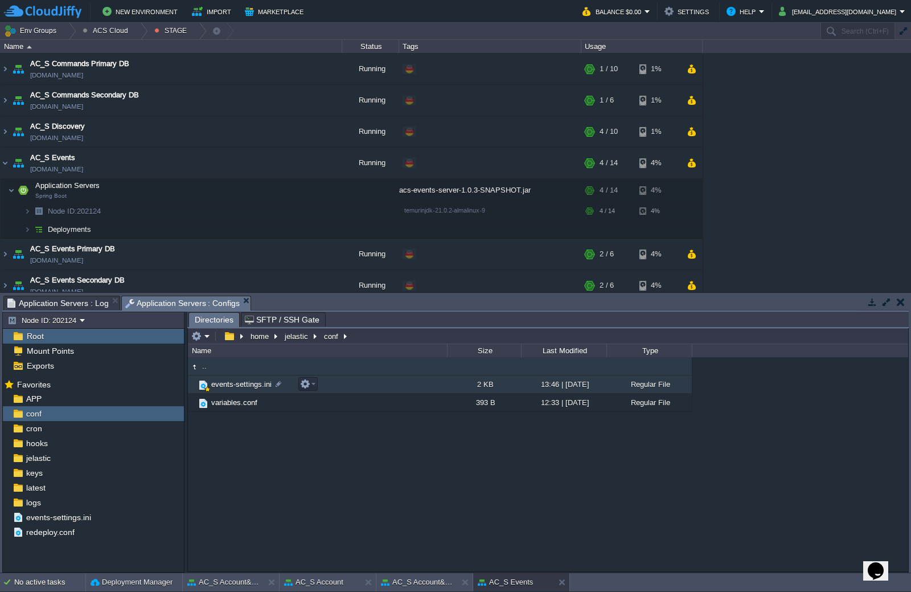
click at [253, 389] on span "events-settings.ini" at bounding box center [242, 384] width 64 height 10
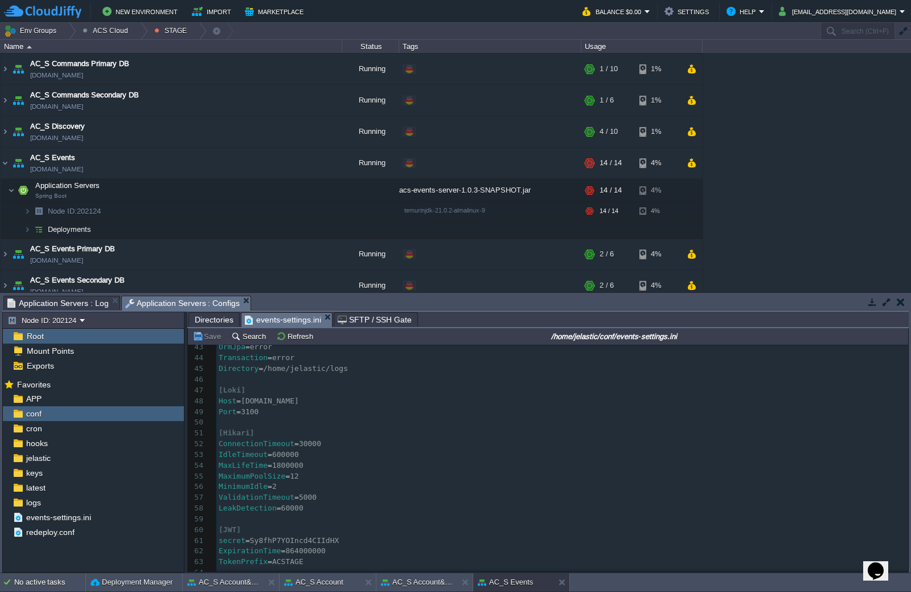
scroll to position [0, 0]
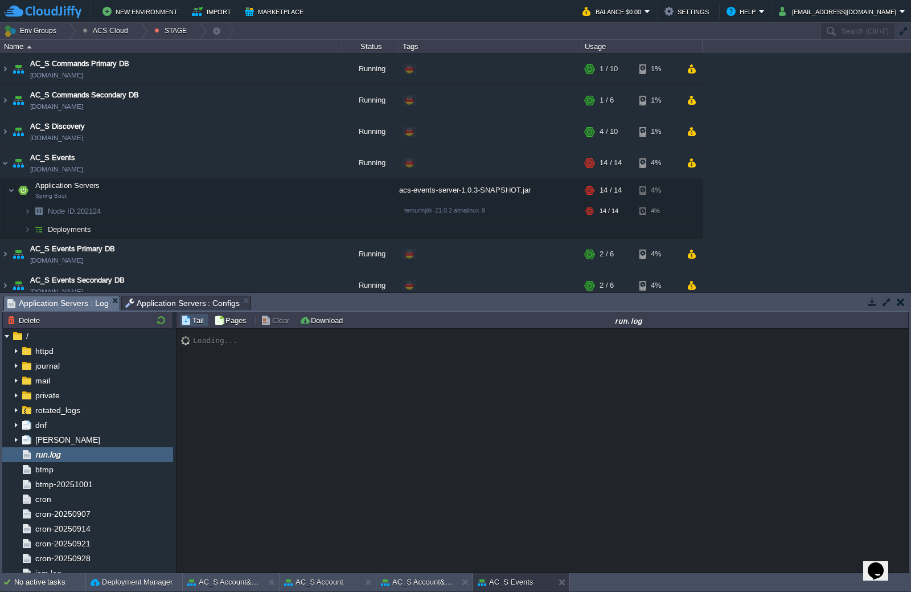
click at [62, 308] on span "Application Servers : Log" at bounding box center [57, 303] width 101 height 14
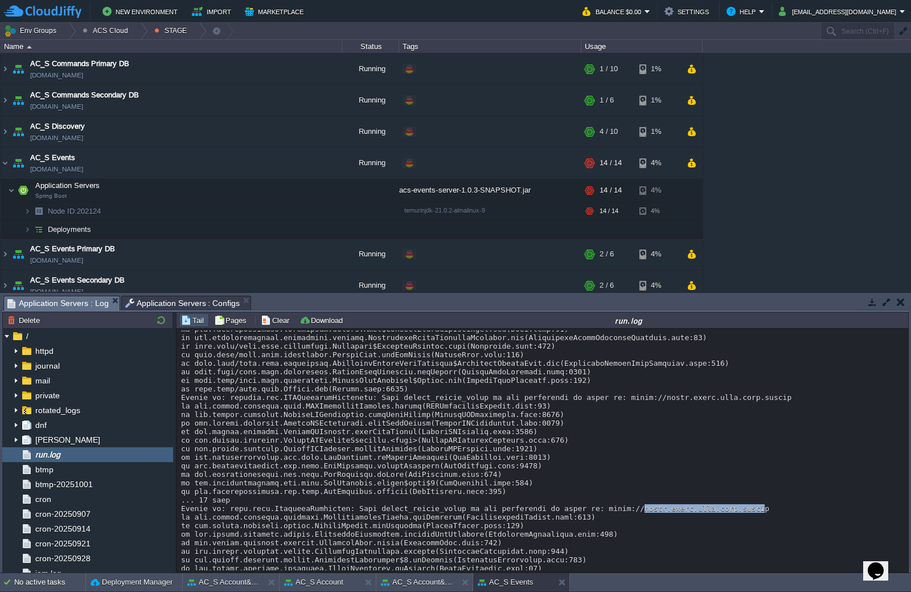
drag, startPoint x: 605, startPoint y: 485, endPoint x: 715, endPoint y: 484, distance: 109.4
drag, startPoint x: 724, startPoint y: 484, endPoint x: 604, endPoint y: 483, distance: 120.8
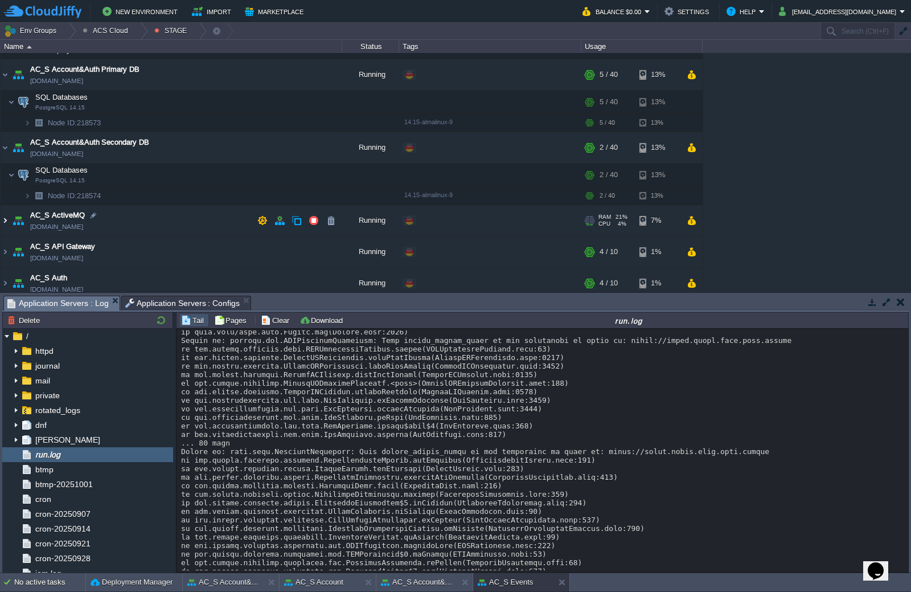
click at [3, 222] on img at bounding box center [5, 220] width 9 height 31
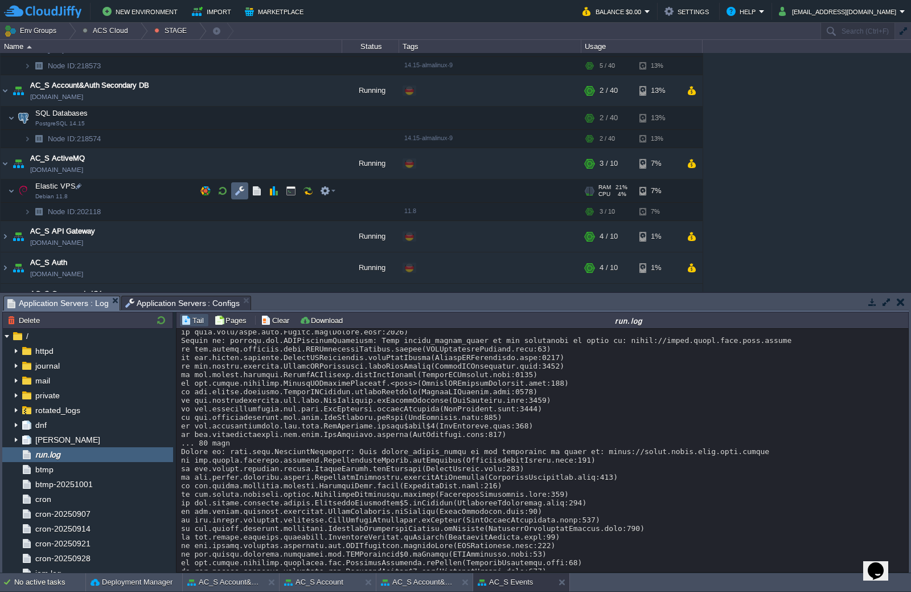
click at [247, 195] on td at bounding box center [239, 190] width 17 height 17
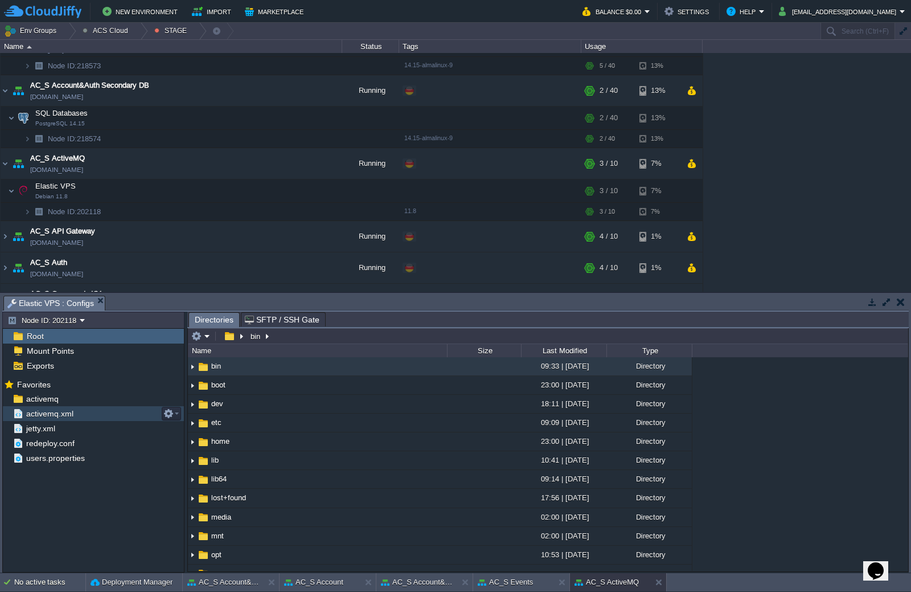
click at [66, 417] on span "activemq.xml" at bounding box center [49, 413] width 51 height 10
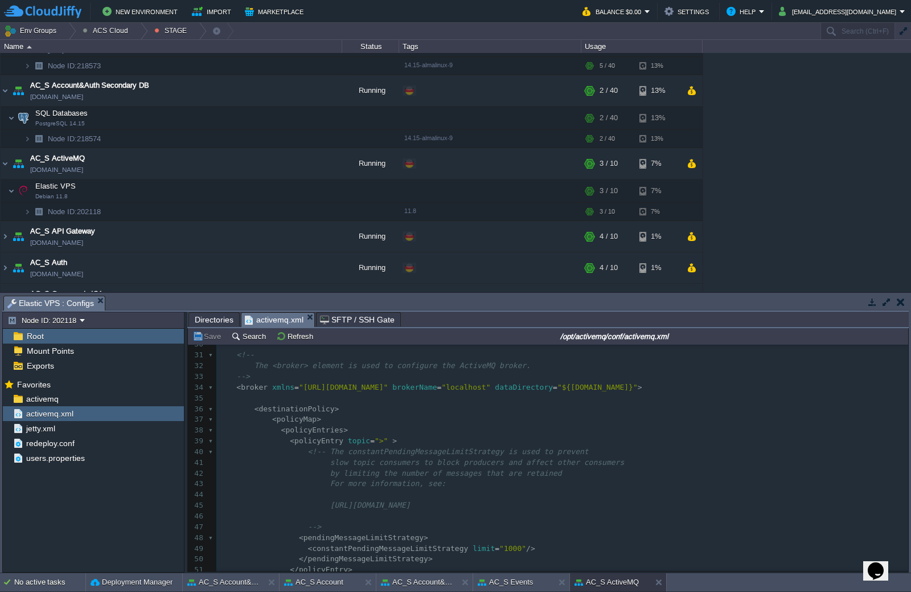
scroll to position [385, 0]
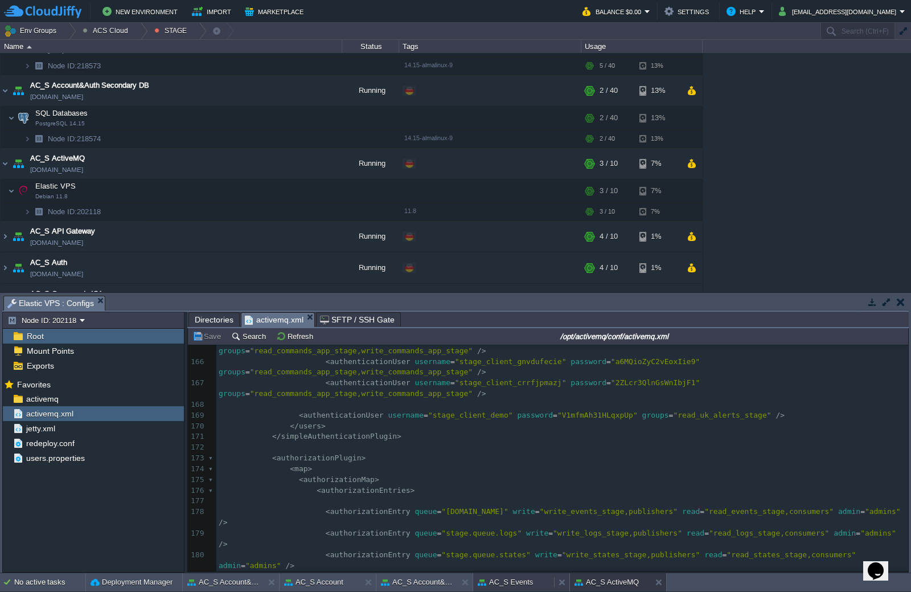
click at [510, 580] on button "AC_S Events" at bounding box center [505, 581] width 55 height 11
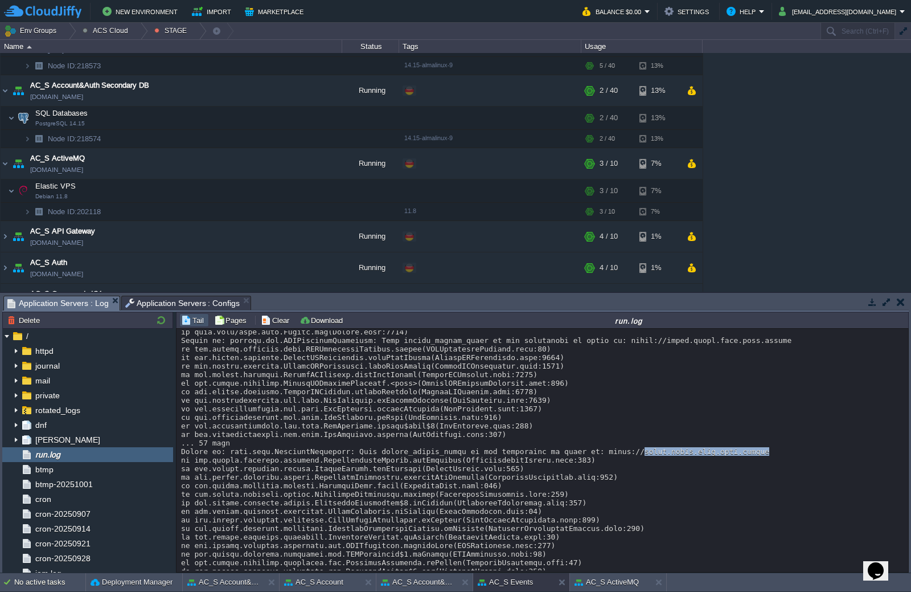
drag, startPoint x: 604, startPoint y: 426, endPoint x: 719, endPoint y: 427, distance: 115.6
copy div "[DOMAIN_NAME]"
click at [617, 582] on button "AC_S ActiveMQ" at bounding box center [607, 581] width 64 height 11
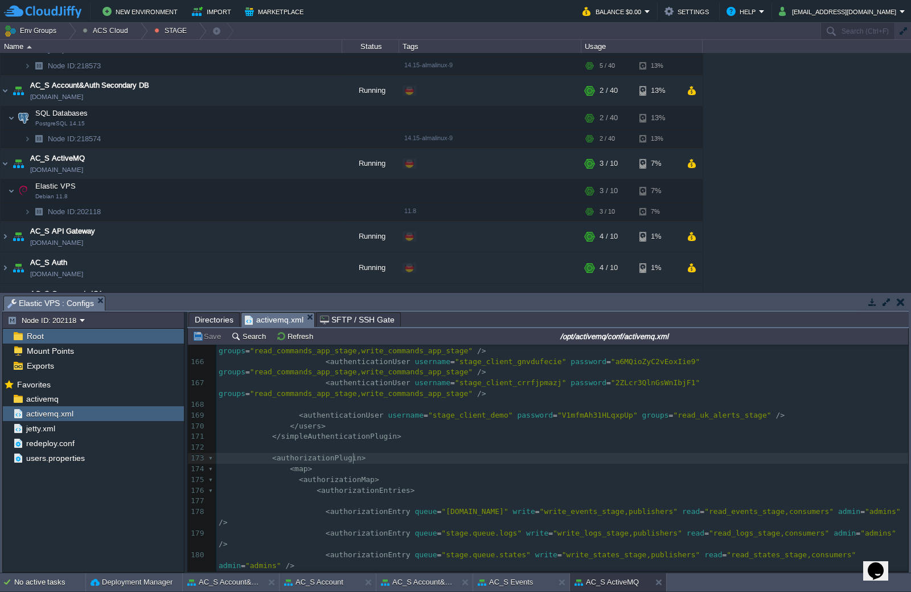
click at [470, 456] on pre "< authorizationPlugin >" at bounding box center [562, 458] width 692 height 11
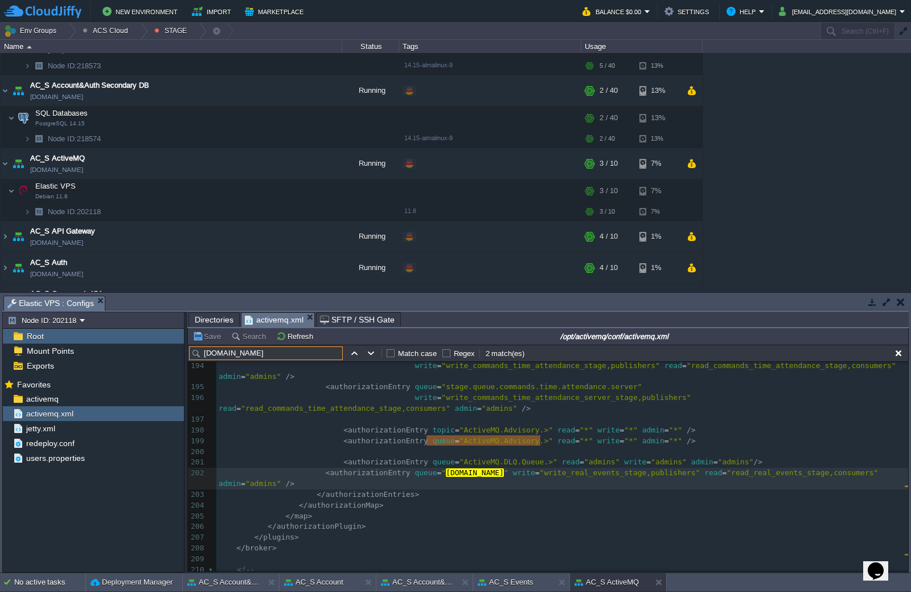
type input "[DOMAIN_NAME]"
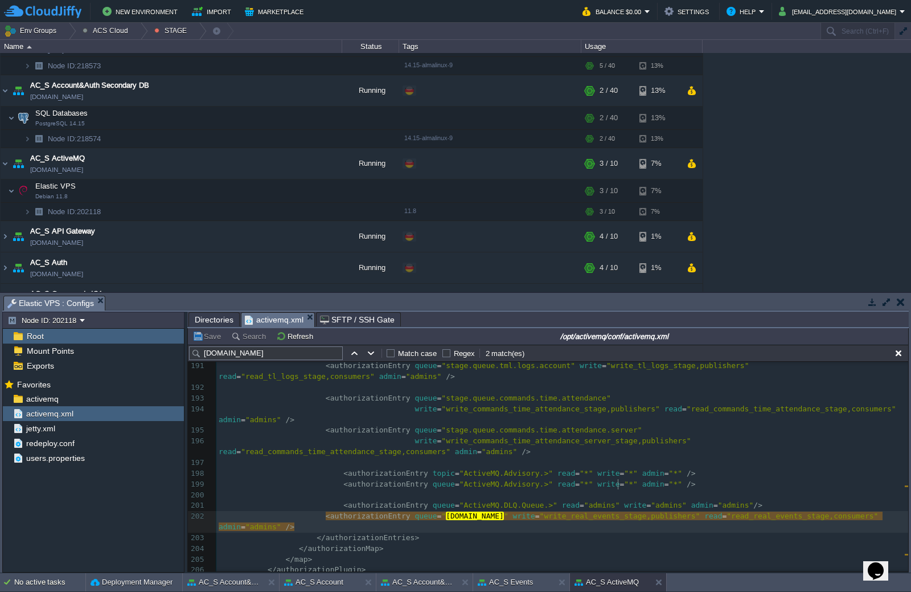
type textarea "write_real_events_stage"
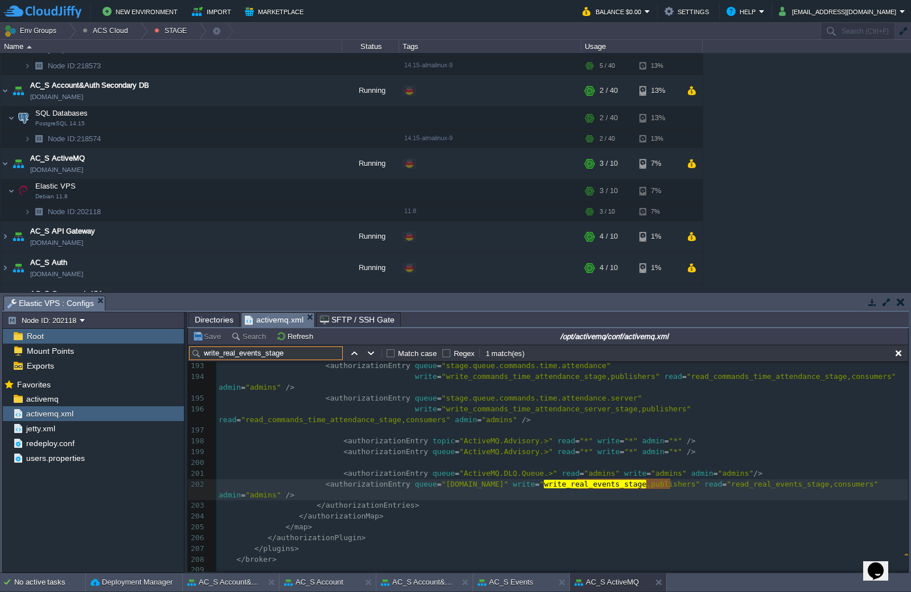
paste input "write_real_events_stage"
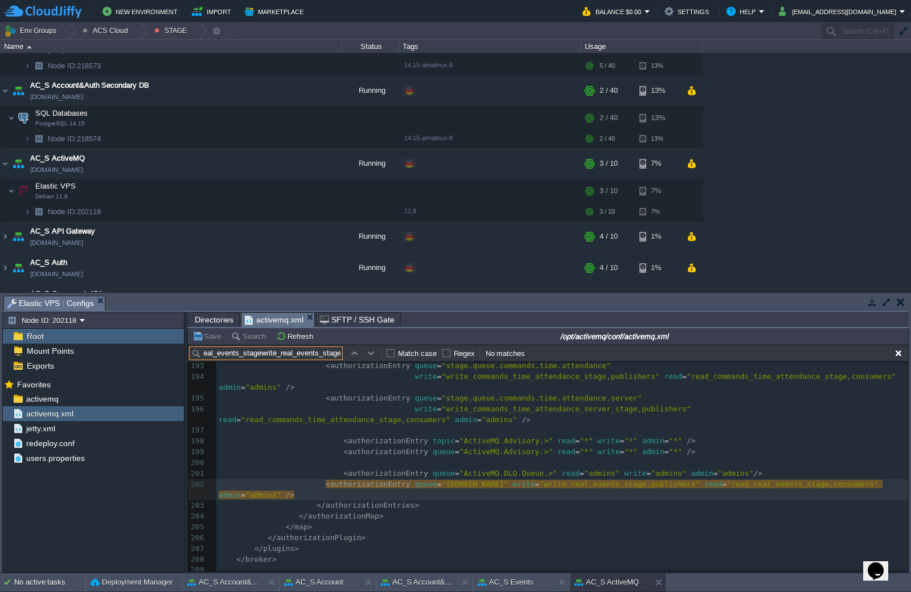
paste input "text"
type input "write_real_events_stage"
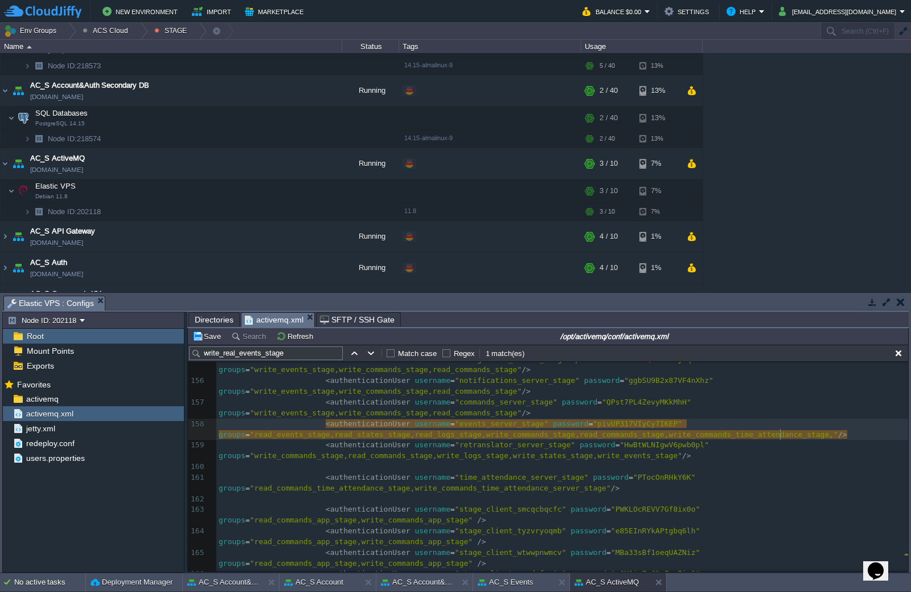
paste textarea
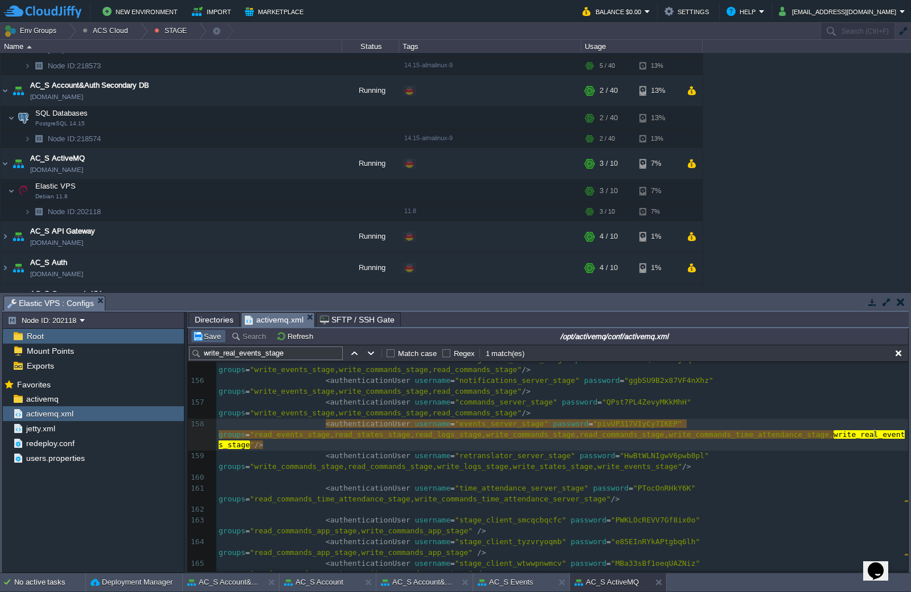
type textarea ","
click at [206, 341] on button "Save" at bounding box center [209, 336] width 32 height 10
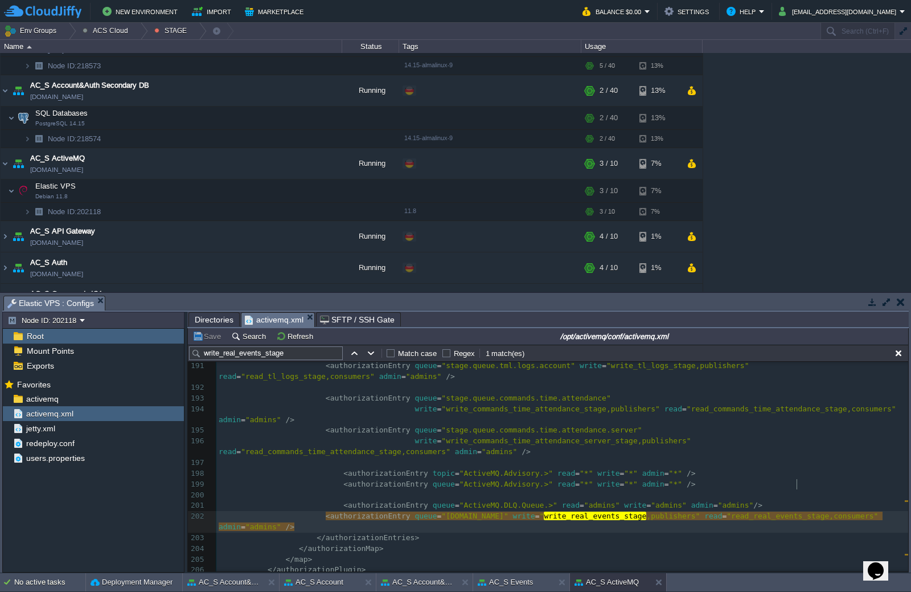
type textarea "read_real_events_stage"
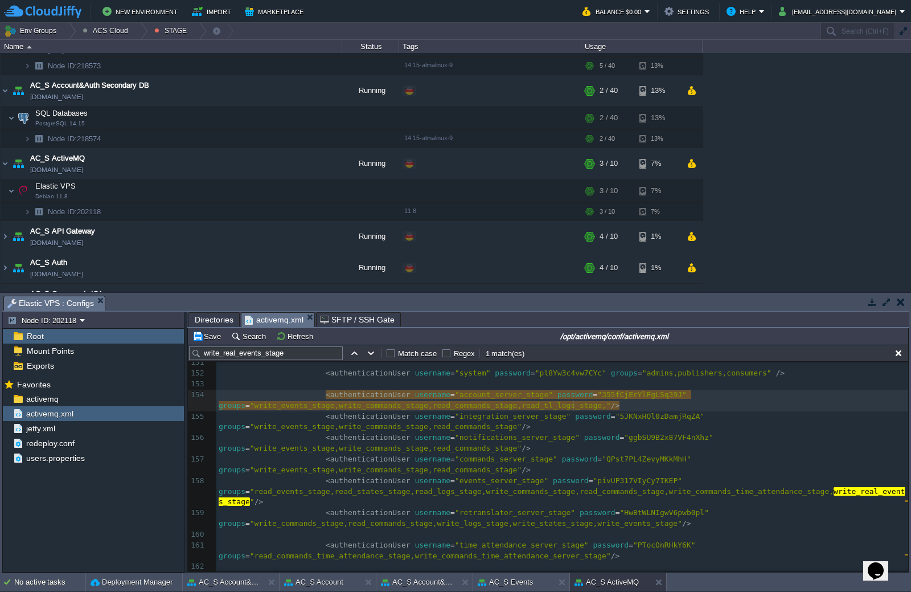
paste textarea
type textarea ","
click at [213, 334] on button "Save" at bounding box center [209, 336] width 32 height 10
click at [288, 192] on button "button" at bounding box center [291, 191] width 10 height 10
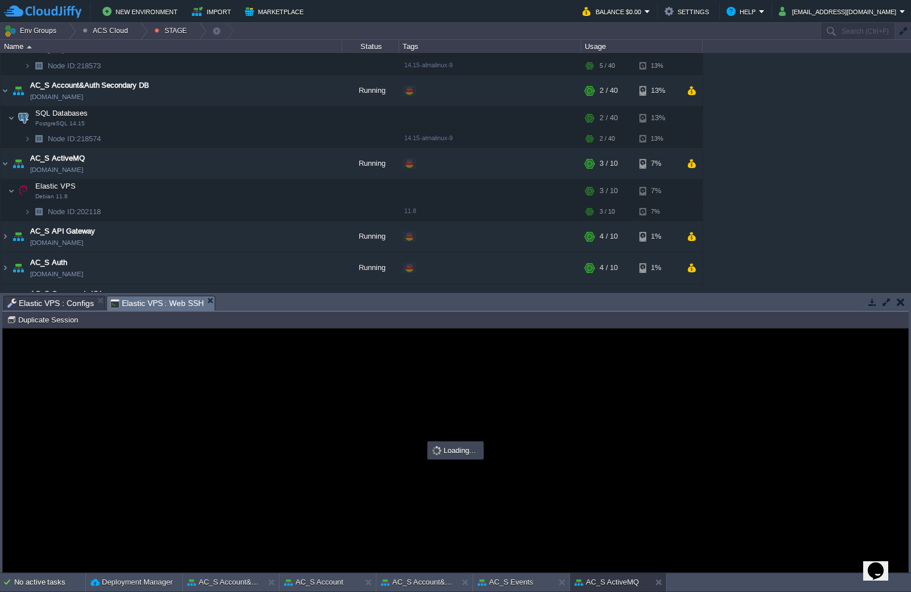
type input "#000000"
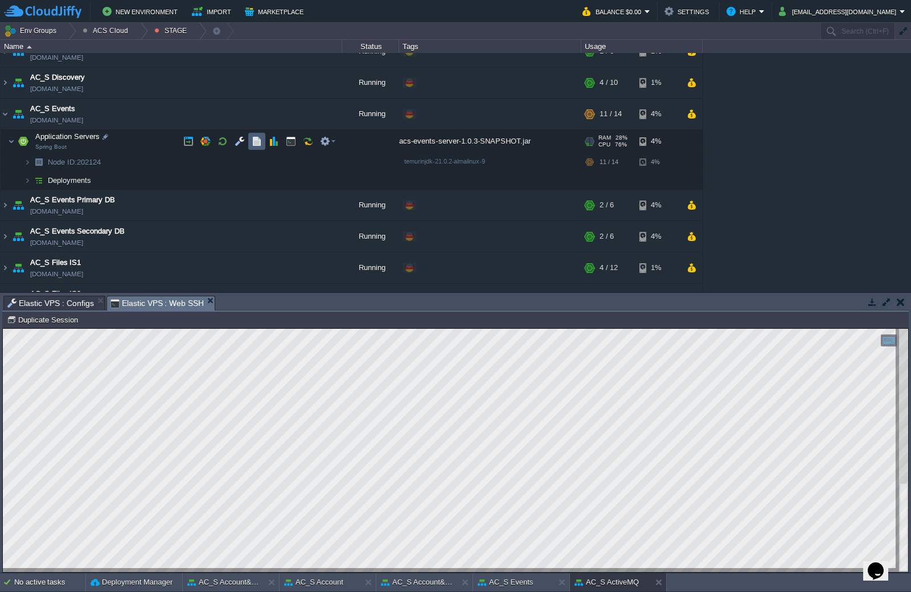
click at [252, 141] on button "button" at bounding box center [257, 141] width 10 height 10
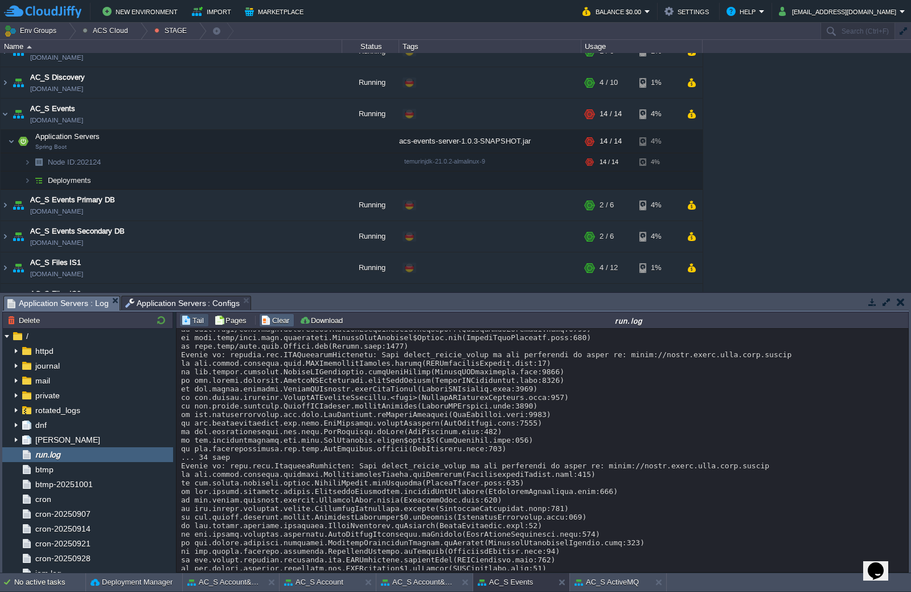
click at [279, 324] on button "Clear" at bounding box center [277, 320] width 32 height 10
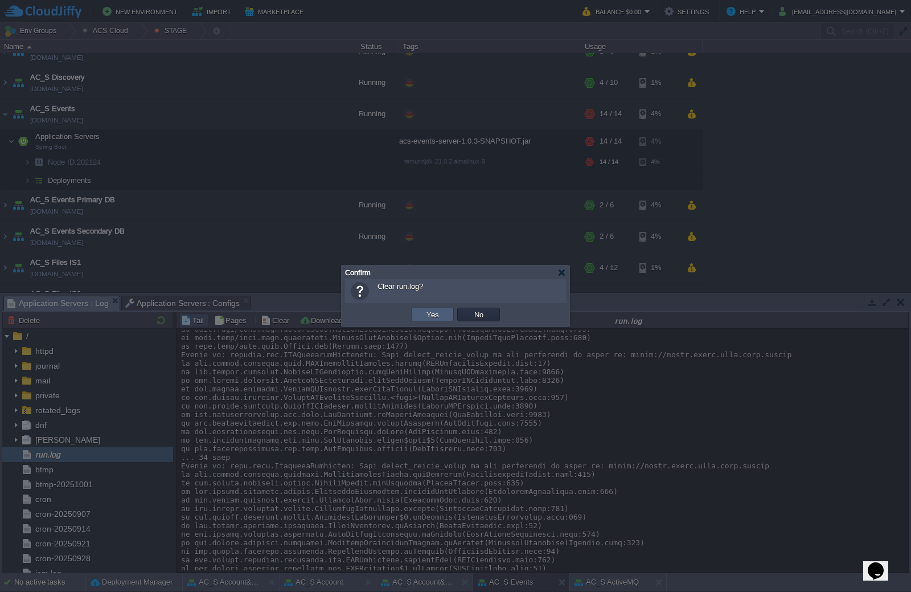
click at [423, 318] on td "Yes" at bounding box center [432, 315] width 43 height 14
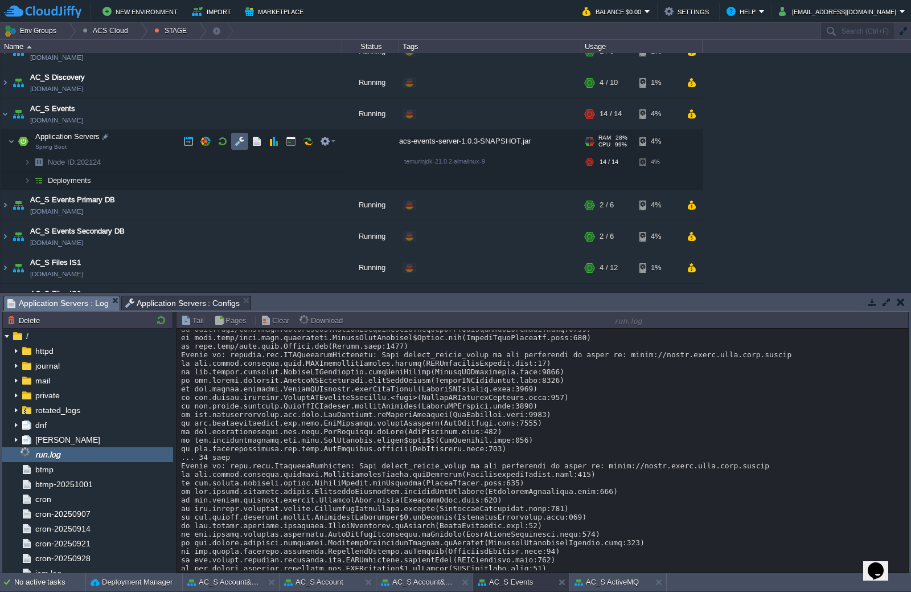
click at [243, 140] on button "button" at bounding box center [240, 141] width 10 height 10
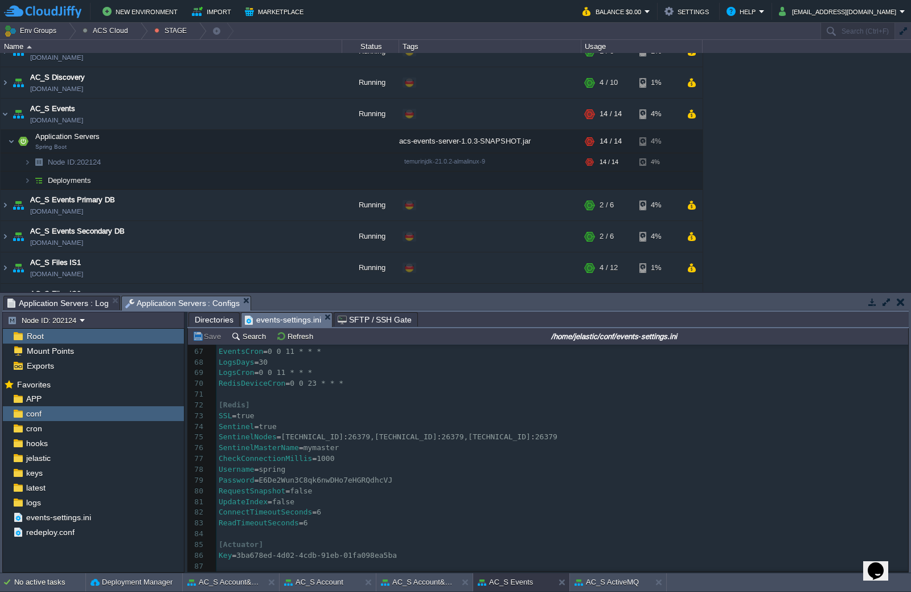
scroll to position [668, 0]
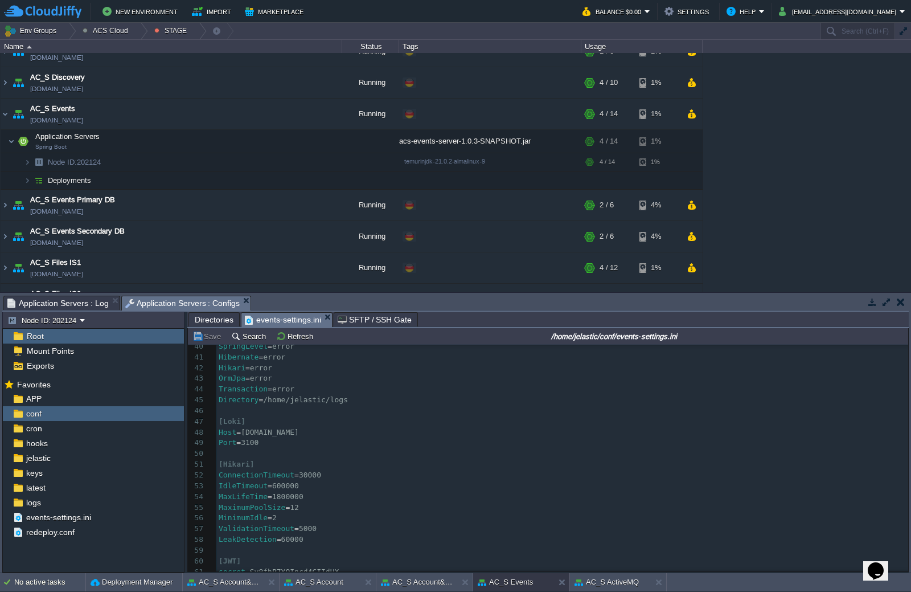
click at [354, 440] on pre "Port = 3100" at bounding box center [562, 442] width 692 height 11
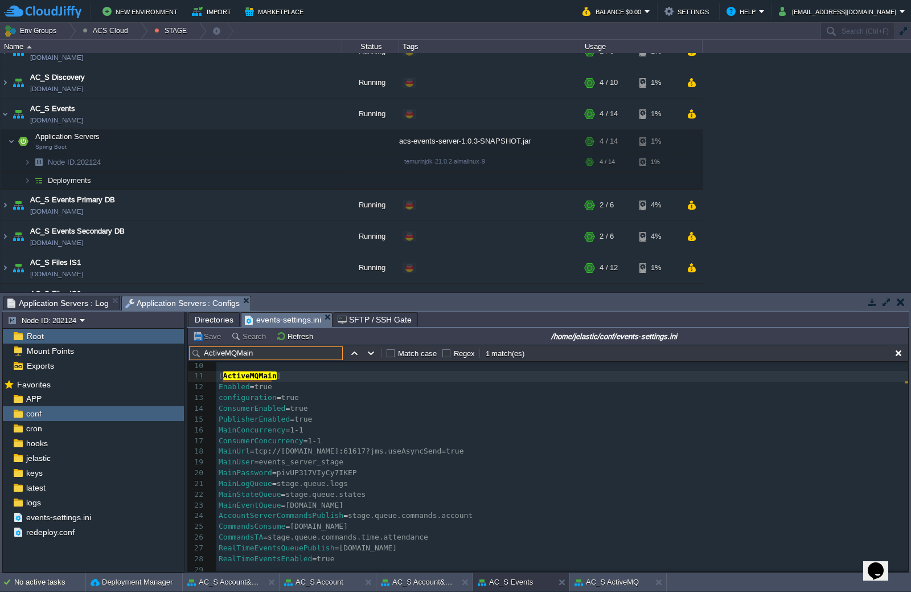
scroll to position [134, 0]
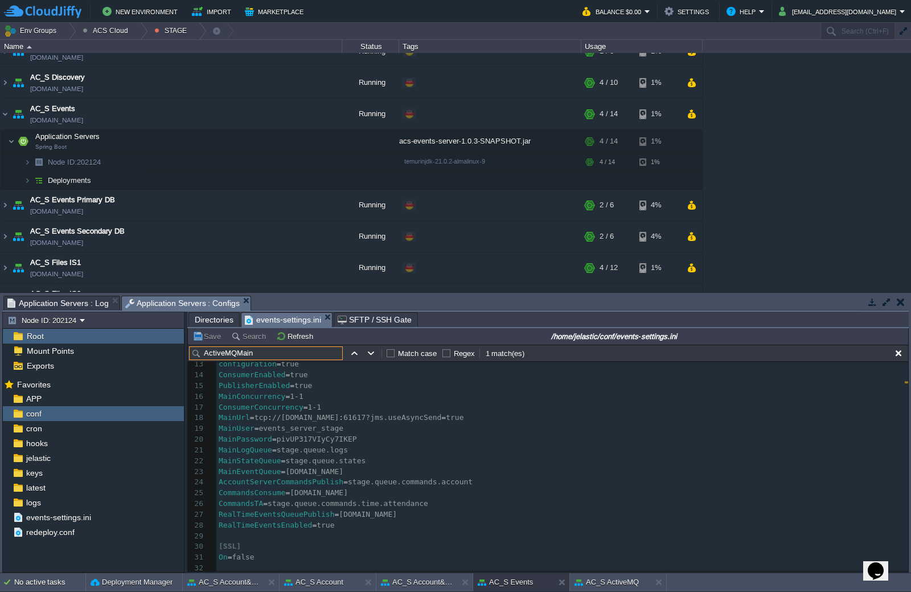
type input "ActiveMQMain"
click at [340, 529] on pre "RealTimeEventsEnabled = true" at bounding box center [562, 525] width 692 height 11
click at [367, 489] on pre "CommandsConsume = [DOMAIN_NAME]" at bounding box center [562, 493] width 692 height 11
type textarea "=[DOMAIN_NAME]"
drag, startPoint x: 461, startPoint y: 517, endPoint x: 326, endPoint y: 518, distance: 135.0
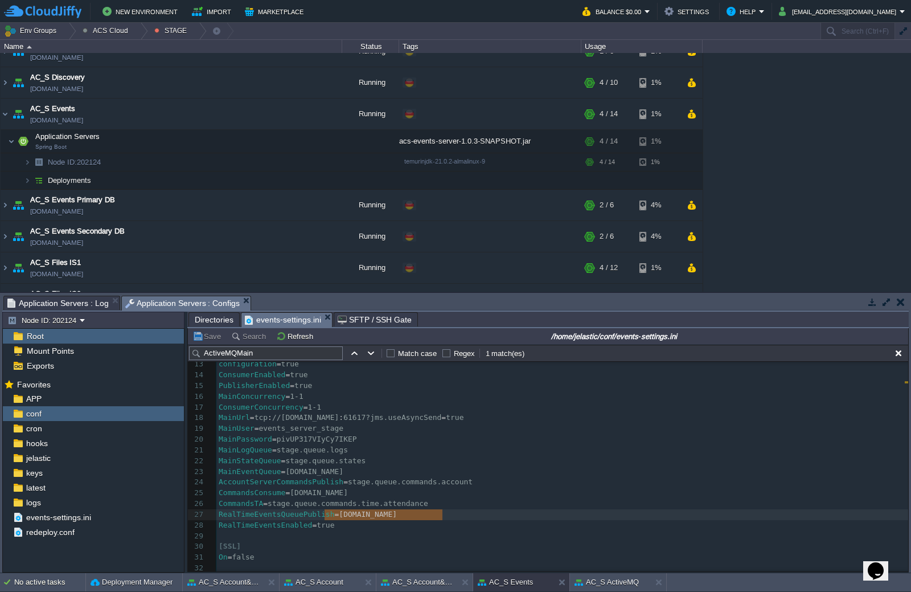
click at [402, 498] on pre "CommandsConsume = [DOMAIN_NAME]" at bounding box center [562, 493] width 692 height 11
click at [70, 305] on span "Application Servers : Log" at bounding box center [57, 303] width 101 height 14
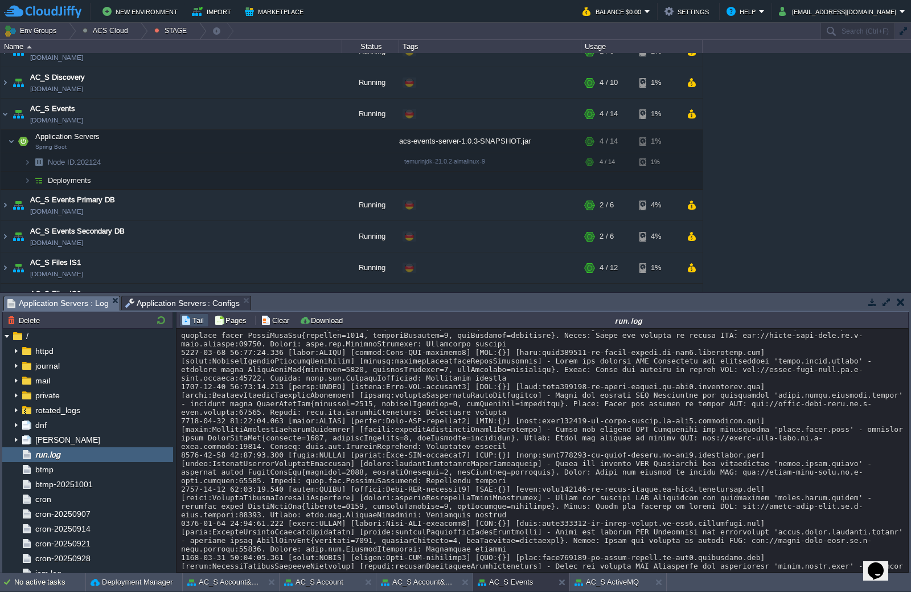
scroll to position [194, 0]
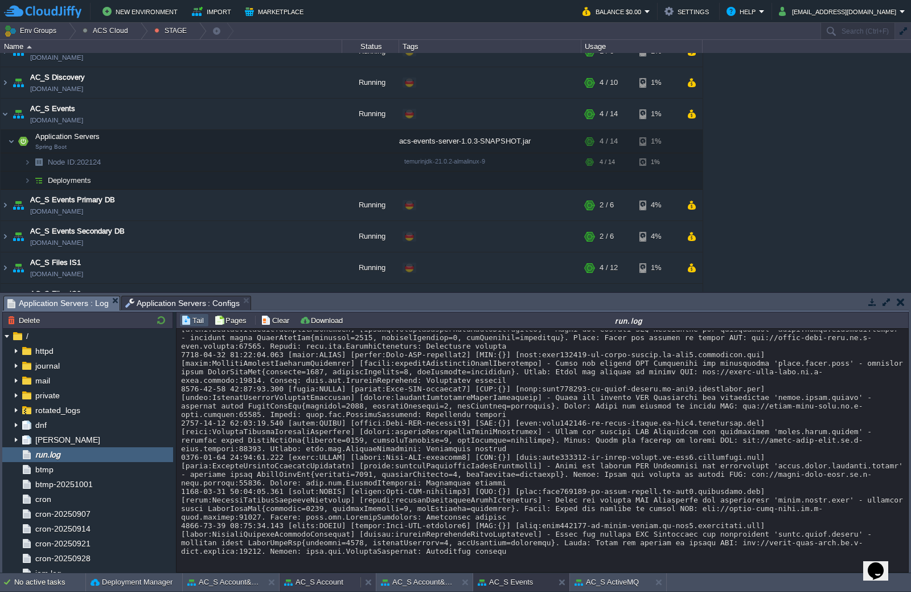
click at [334, 582] on button "AC_S Account" at bounding box center [313, 581] width 59 height 11
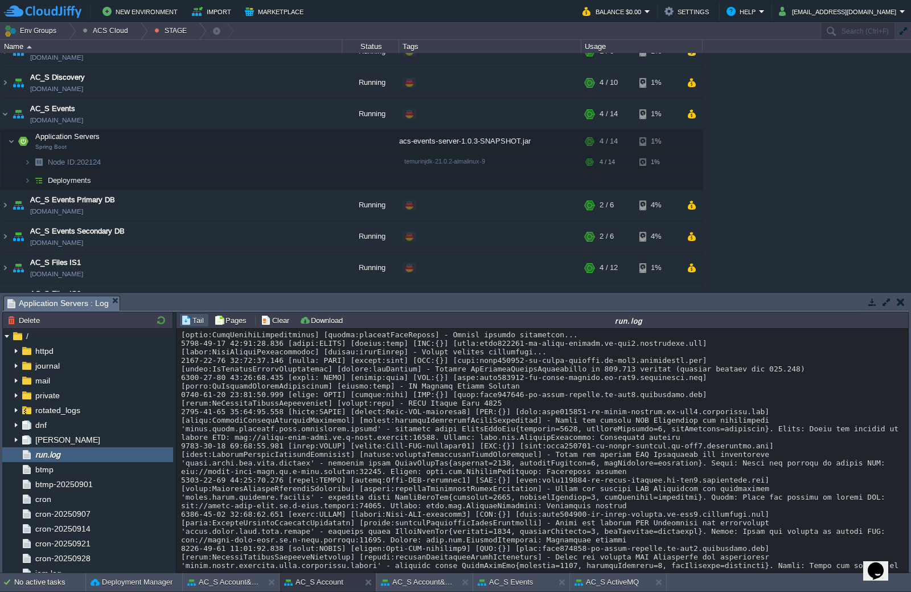
scroll to position [11411, 0]
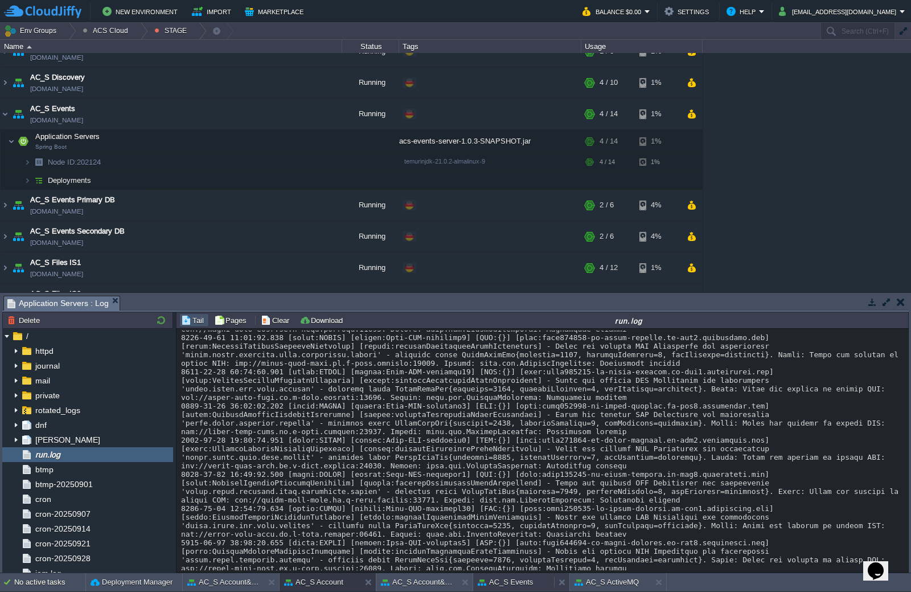
click at [528, 579] on button "AC_S Events" at bounding box center [505, 581] width 55 height 11
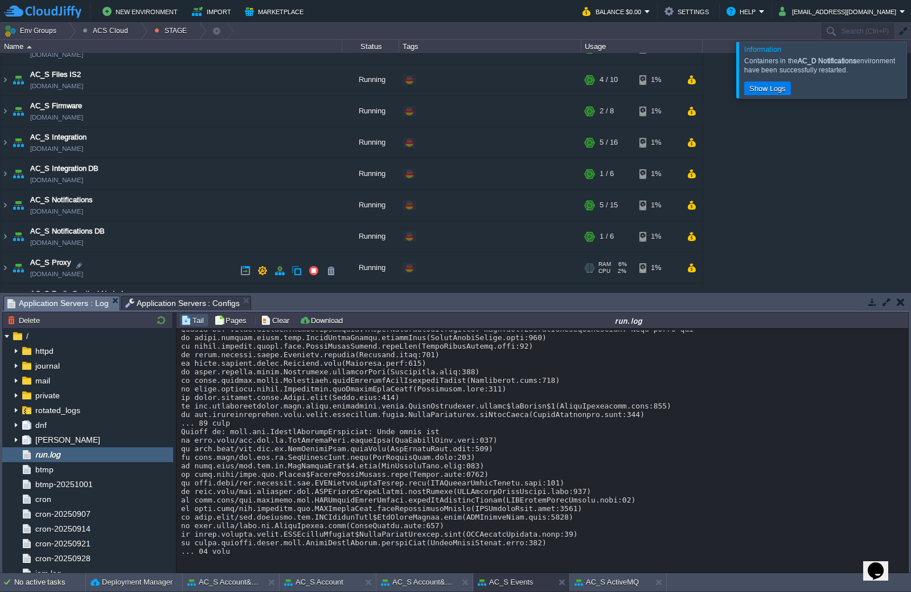
scroll to position [788, 0]
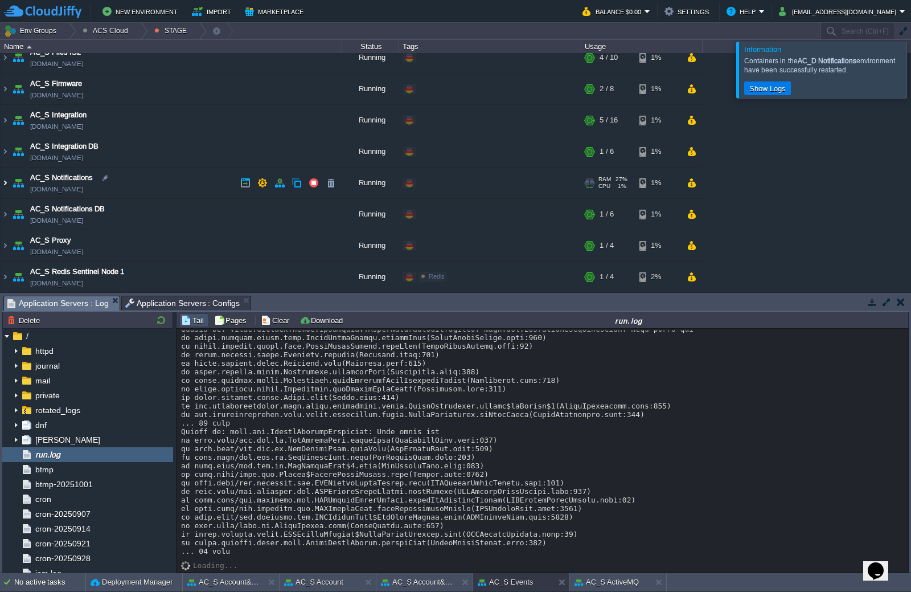
click at [6, 184] on img at bounding box center [5, 182] width 9 height 31
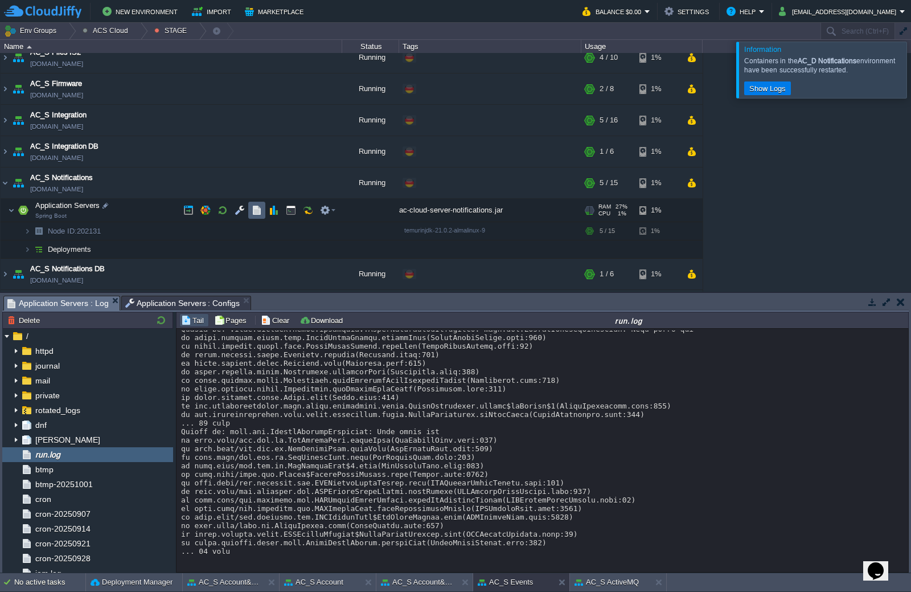
click at [263, 213] on td at bounding box center [256, 210] width 17 height 17
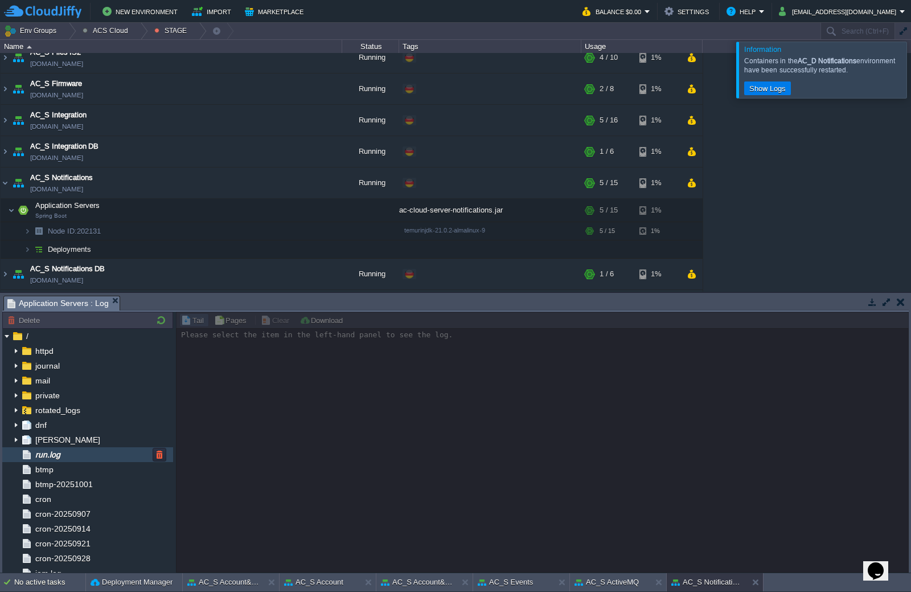
drag, startPoint x: 75, startPoint y: 459, endPoint x: 304, endPoint y: 394, distance: 238.0
click at [75, 459] on div "run.log" at bounding box center [87, 454] width 171 height 15
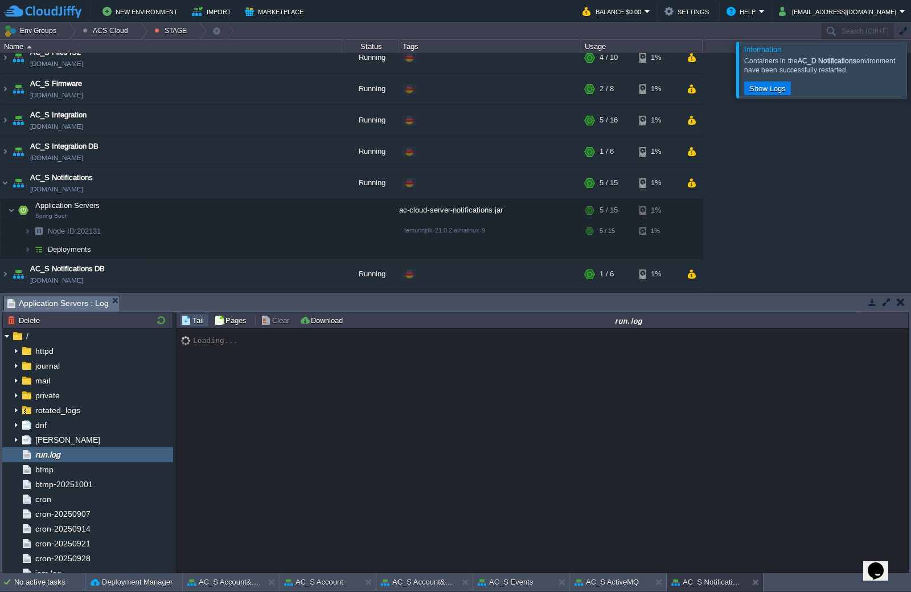
click at [911, 83] on div at bounding box center [925, 70] width 0 height 56
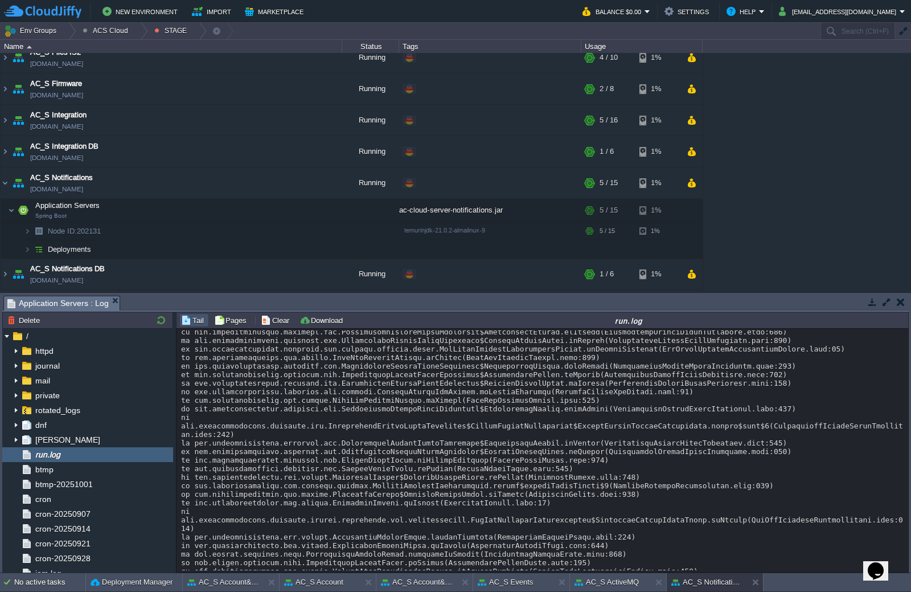
scroll to position [8643, 0]
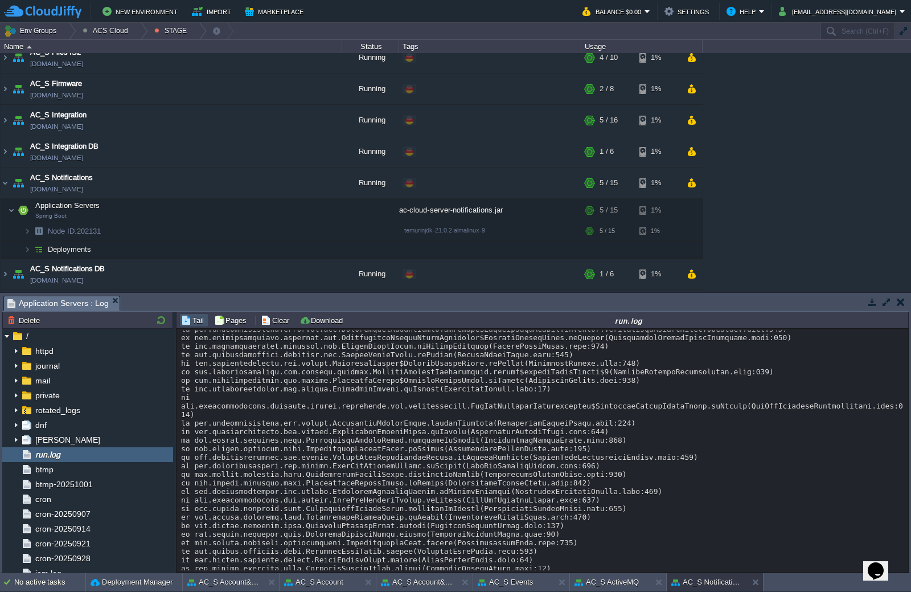
drag, startPoint x: 607, startPoint y: 552, endPoint x: 181, endPoint y: 476, distance: 432.8
click at [181, 476] on div "Loading..." at bounding box center [543, 450] width 732 height 243
copy div "[DATE] 07:36:47.116 [level:DEBUG] [thread:Main-AMQ-executor7] [MDC:{}] [host:[D…"
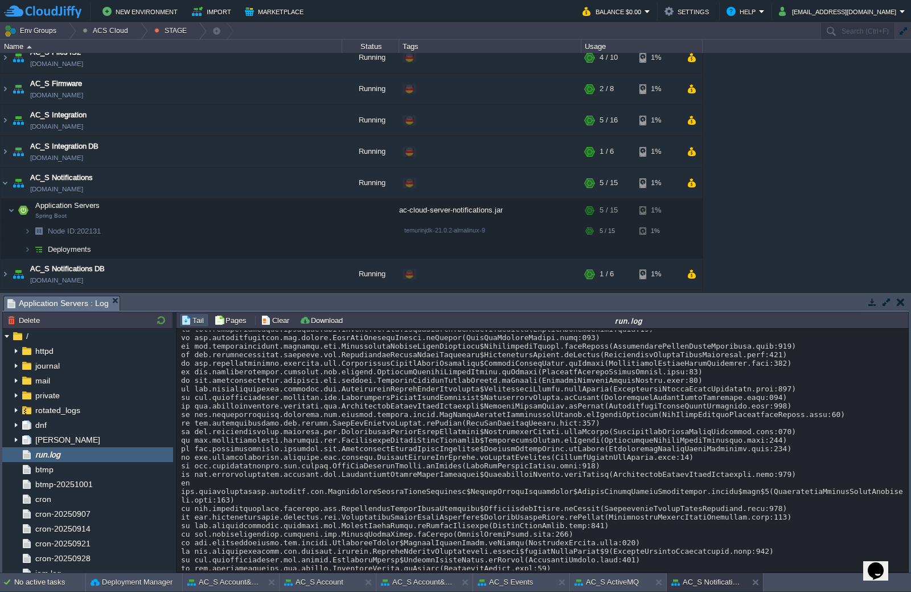
scroll to position [11565, 0]
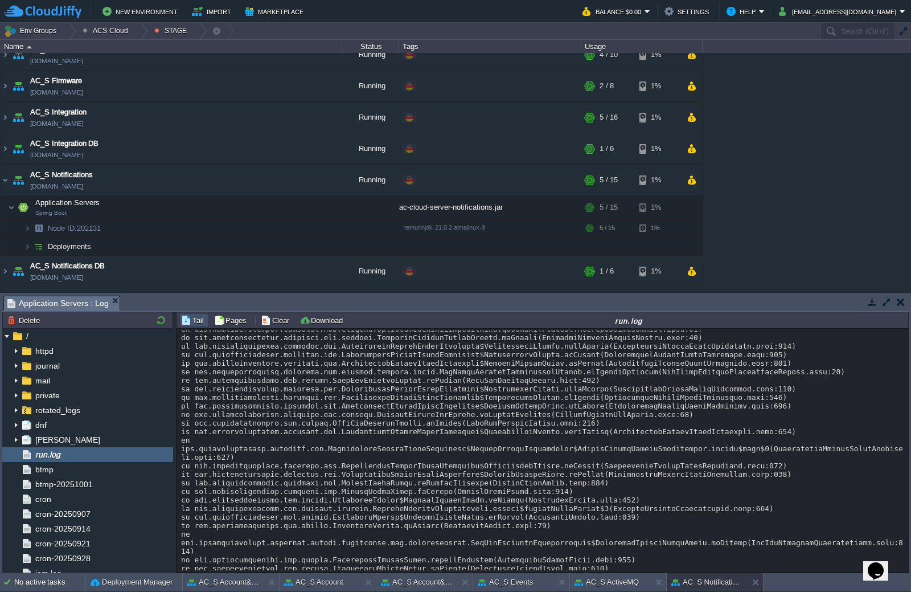
scroll to position [11608, 0]
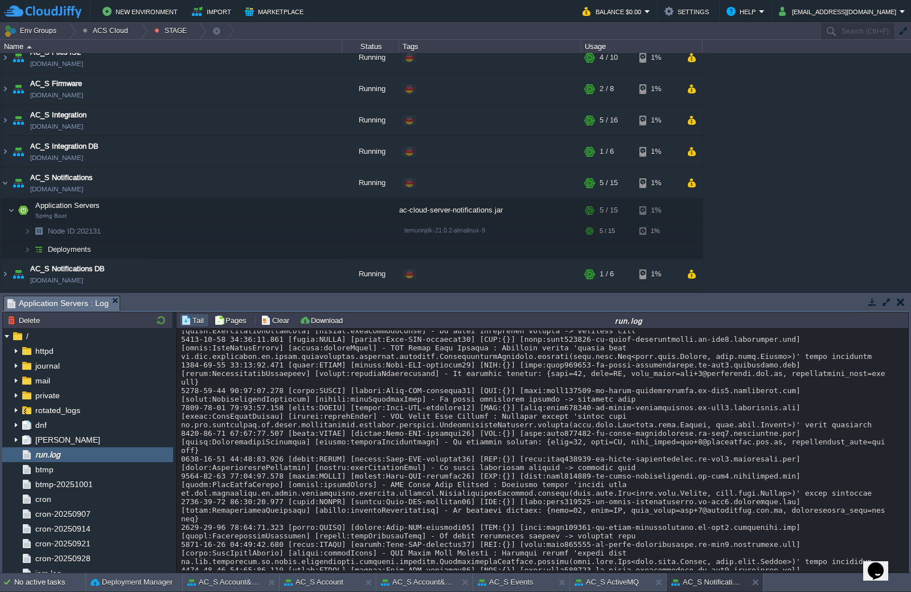
scroll to position [10184, 0]
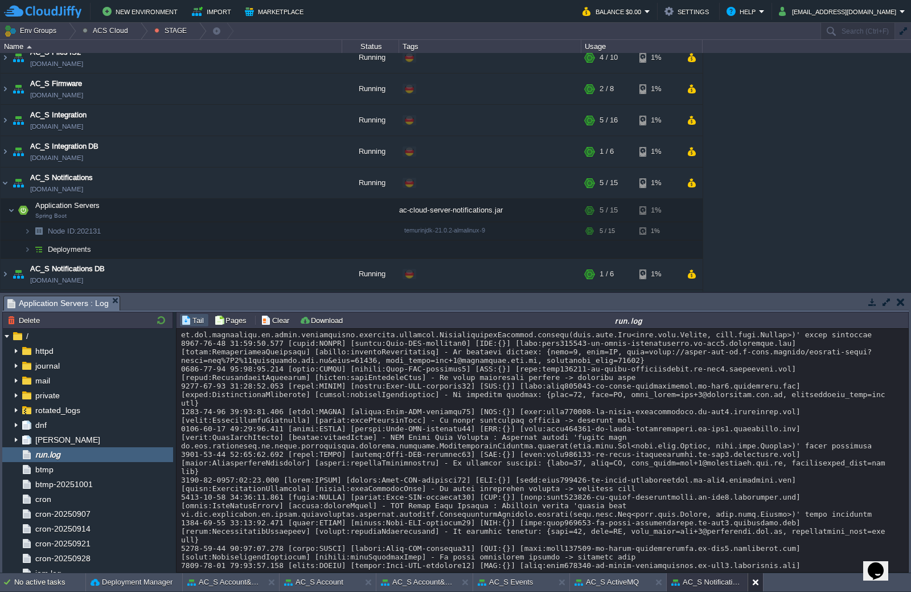
click at [754, 585] on button at bounding box center [757, 581] width 11 height 11
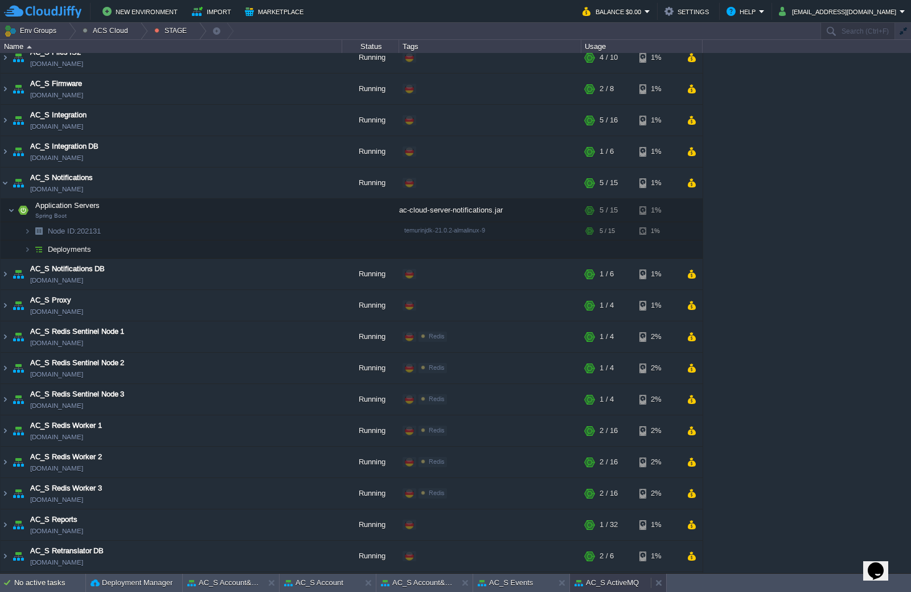
click at [629, 582] on button "AC_S ActiveMQ" at bounding box center [607, 582] width 64 height 11
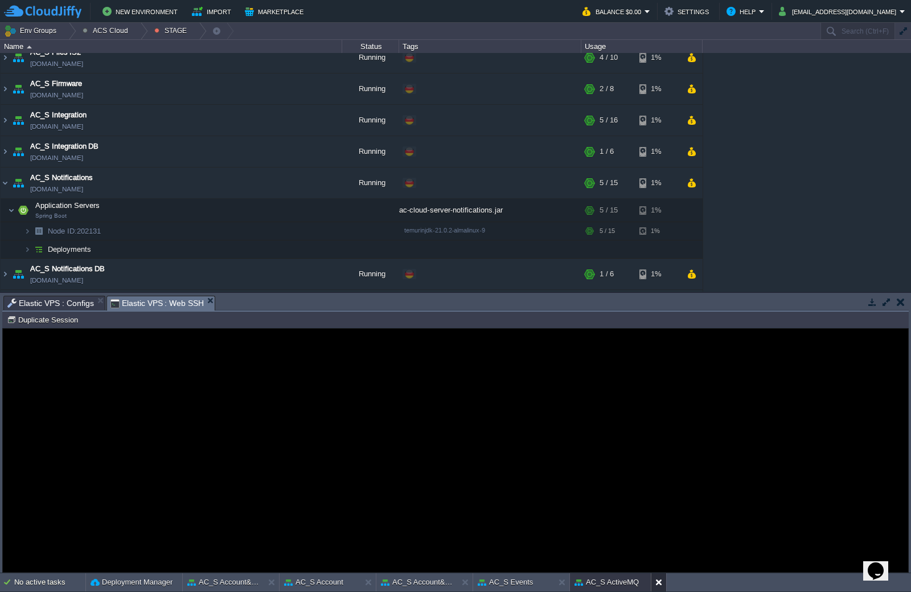
click at [656, 584] on button at bounding box center [661, 581] width 11 height 11
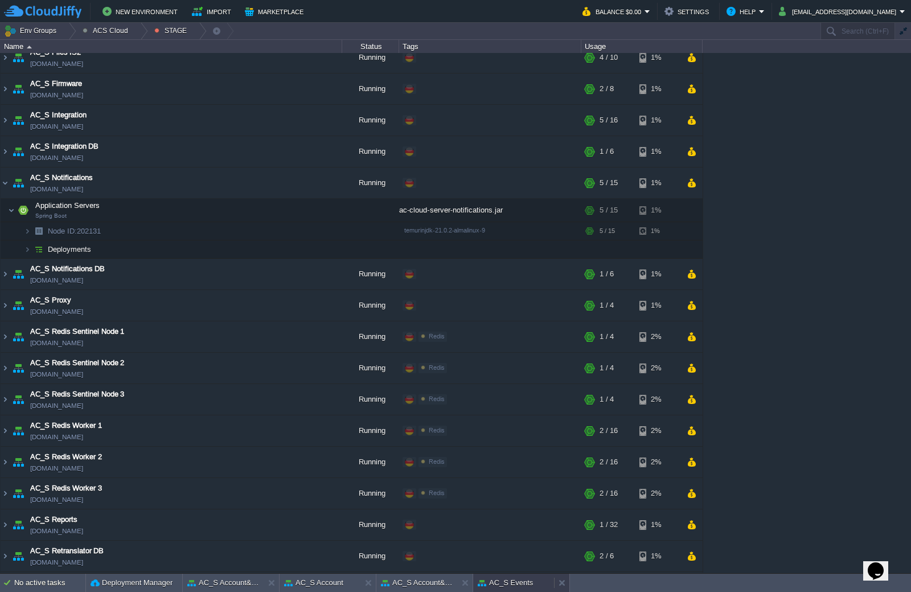
drag, startPoint x: 542, startPoint y: 584, endPoint x: 551, endPoint y: 584, distance: 9.7
click at [542, 584] on div "AC_S Events" at bounding box center [513, 583] width 81 height 18
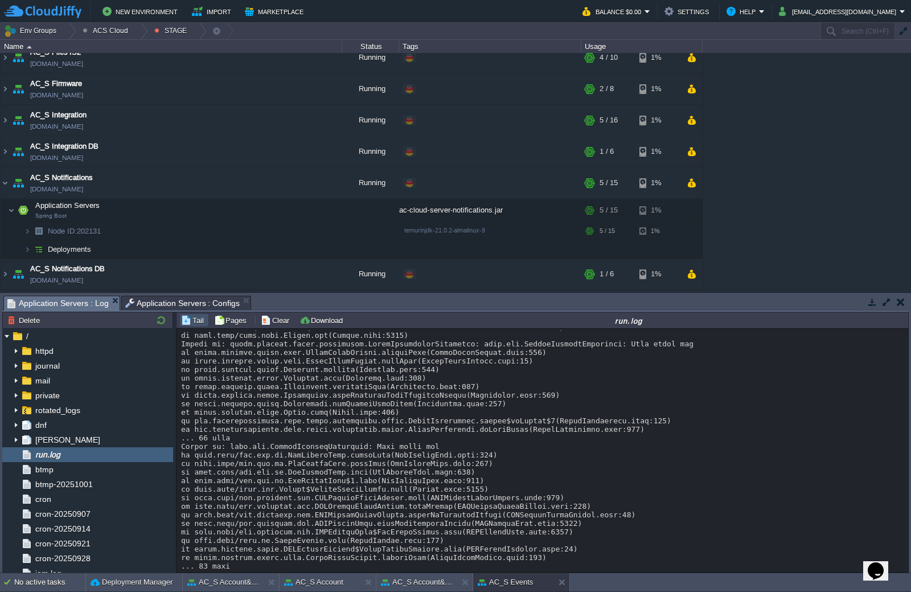
scroll to position [3440, 0]
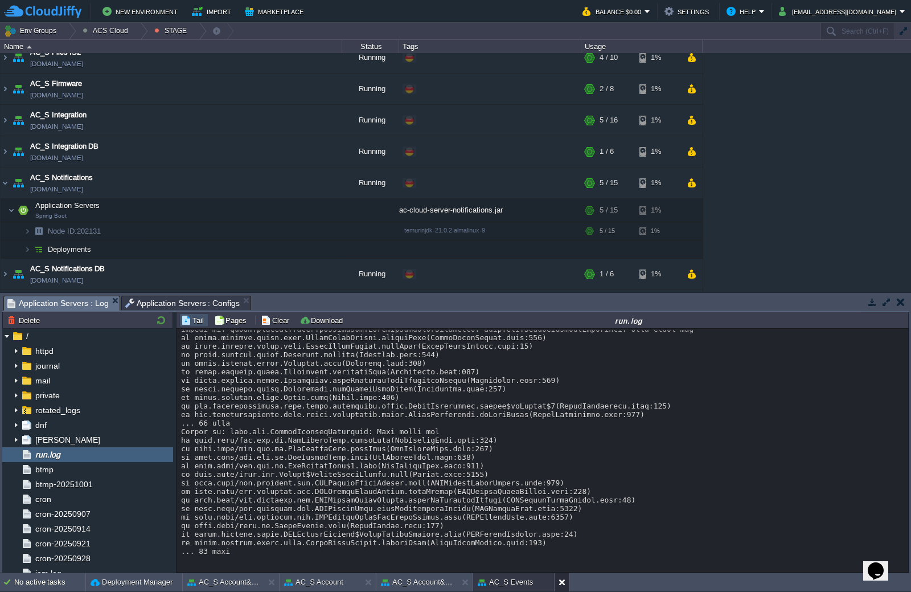
click at [562, 583] on button at bounding box center [564, 581] width 11 height 11
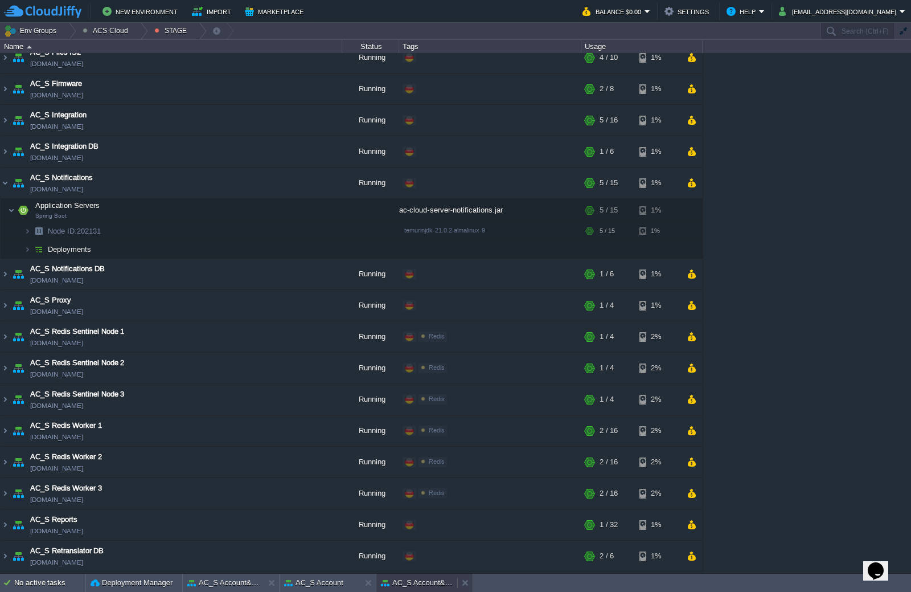
click at [440, 581] on button "AC_S Account&Auth Primary DB" at bounding box center [417, 582] width 72 height 11
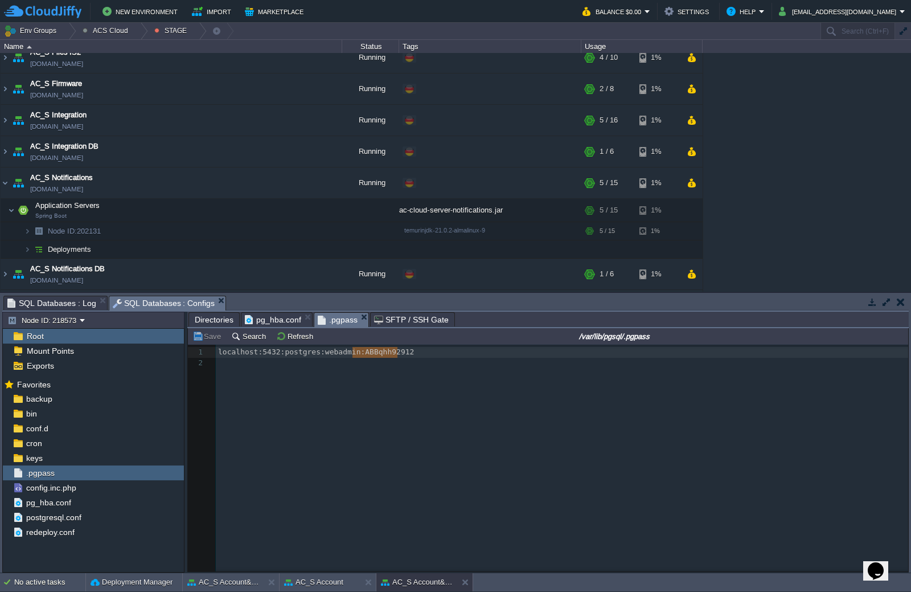
click at [391, 467] on div "x 1 localhost:5432:postgres:webadmin: ABBqhh92912 2 ​" at bounding box center [557, 467] width 738 height 244
click at [346, 579] on div "AC_S Account" at bounding box center [320, 582] width 81 height 18
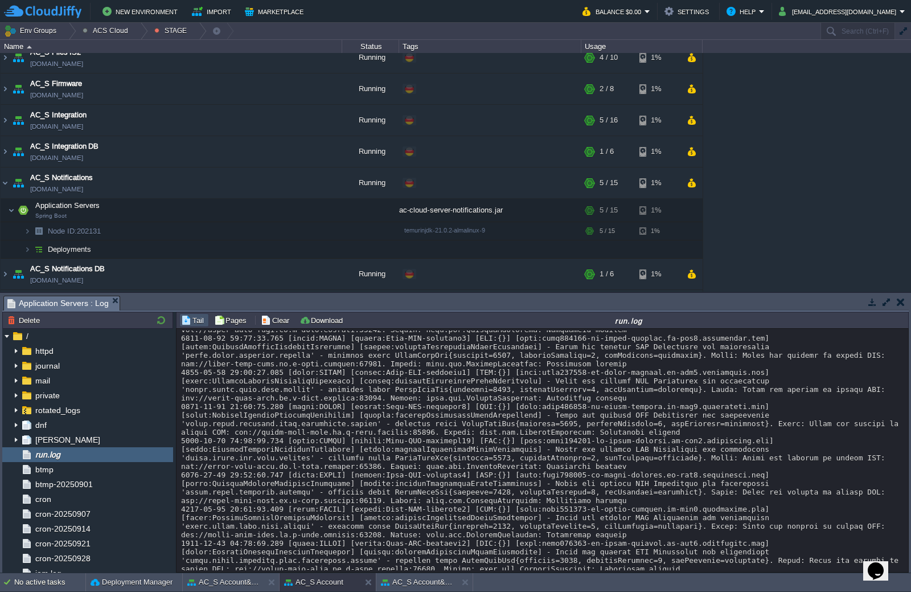
scroll to position [11480, 0]
click at [369, 582] on button at bounding box center [370, 581] width 11 height 11
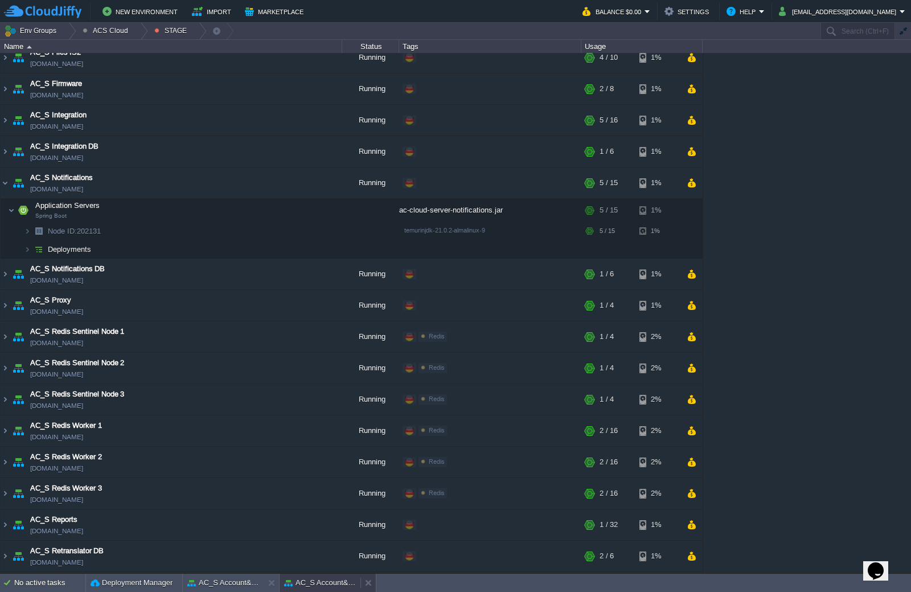
click at [325, 584] on button "AC_S Account&Auth Primary DB" at bounding box center [320, 582] width 72 height 11
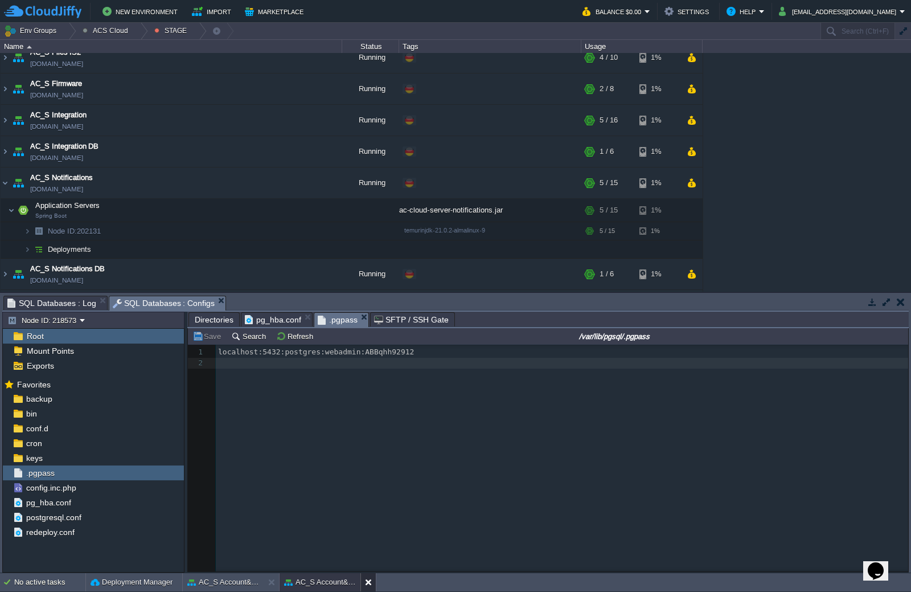
click at [371, 581] on button at bounding box center [370, 581] width 11 height 11
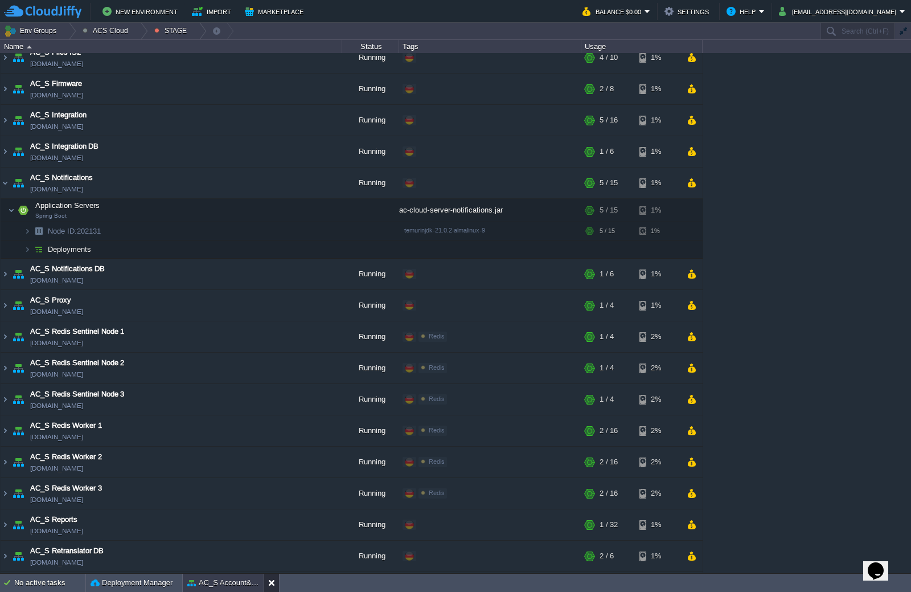
click at [272, 582] on button at bounding box center [273, 582] width 11 height 11
